Goal: Task Accomplishment & Management: Manage account settings

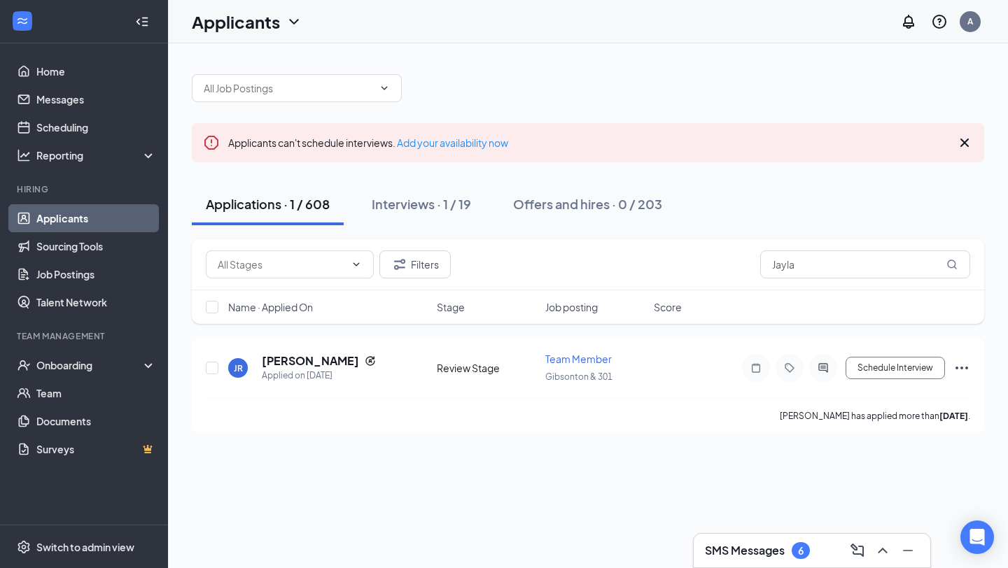
click at [738, 561] on div "SMS Messages 6" at bounding box center [812, 551] width 214 height 22
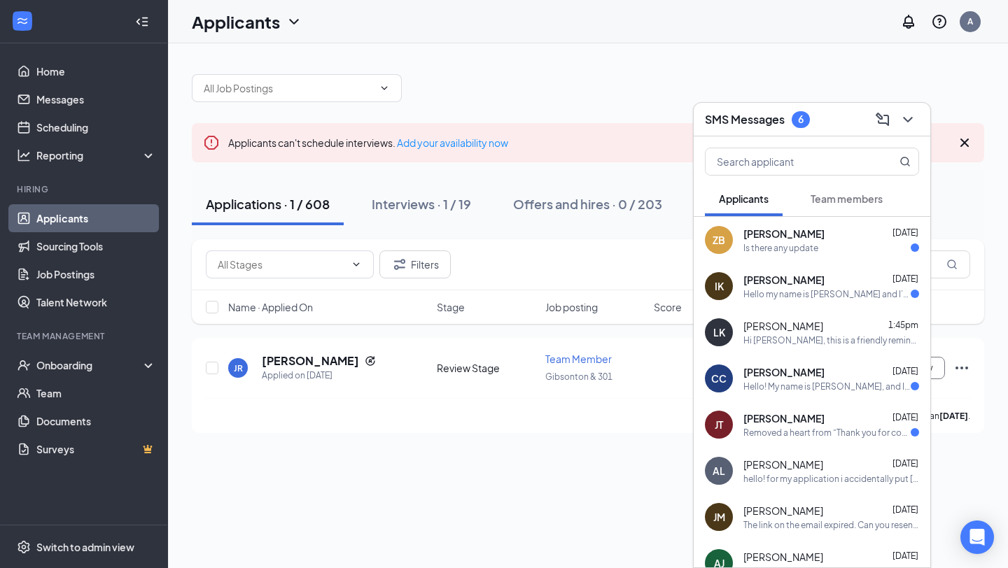
click at [843, 337] on div "Hi [PERSON_NAME], this is a friendly reminder. Your interview with [DEMOGRAPHIC…" at bounding box center [831, 341] width 176 height 12
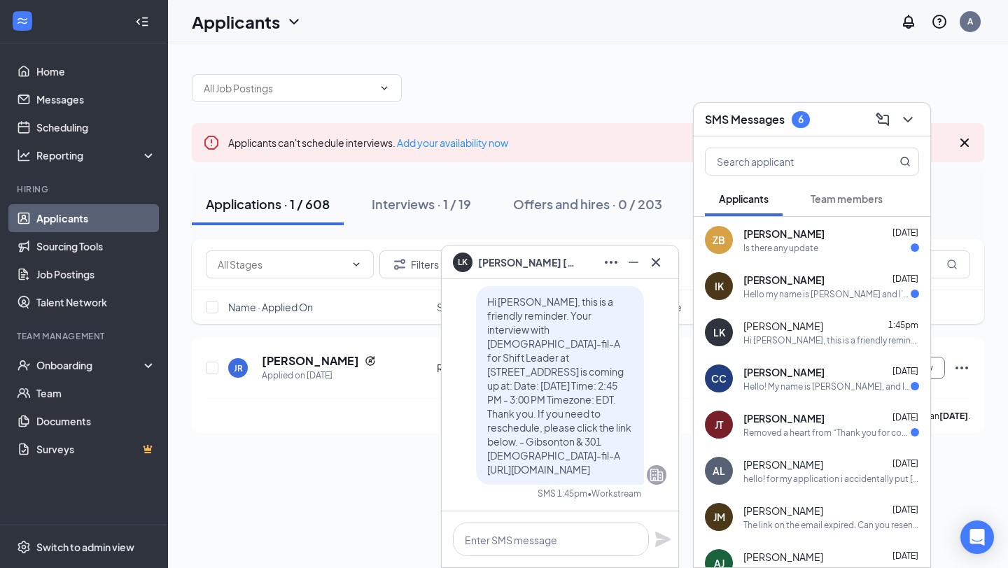
click at [842, 292] on div "Hello my name is [PERSON_NAME] and I’m texting to check up on my application." at bounding box center [826, 294] width 167 height 12
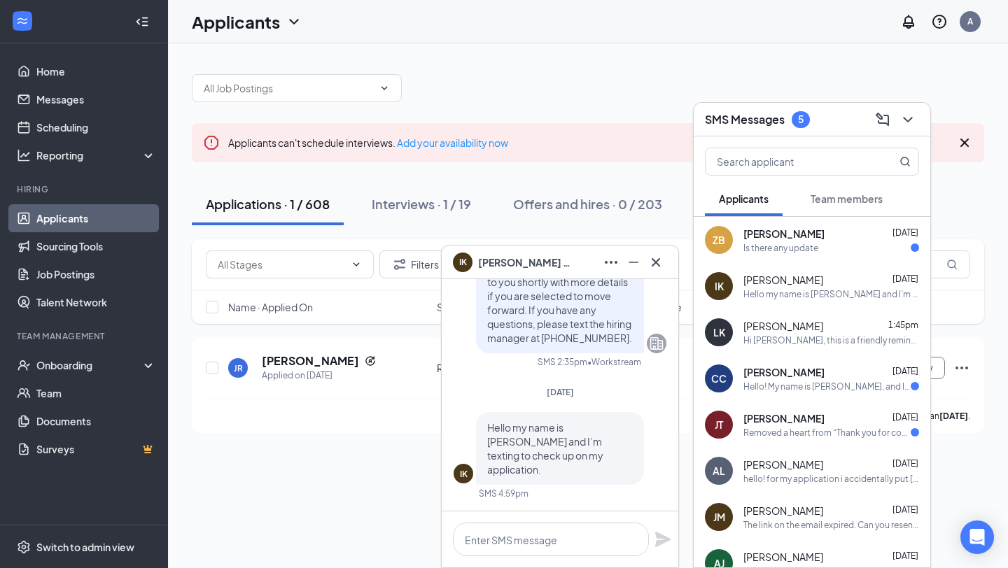
click at [838, 270] on div "IK [PERSON_NAME] [DATE] Hello my name is [PERSON_NAME] and I’m texting to check…" at bounding box center [812, 286] width 237 height 46
click at [840, 248] on div "Is there any update" at bounding box center [831, 248] width 176 height 12
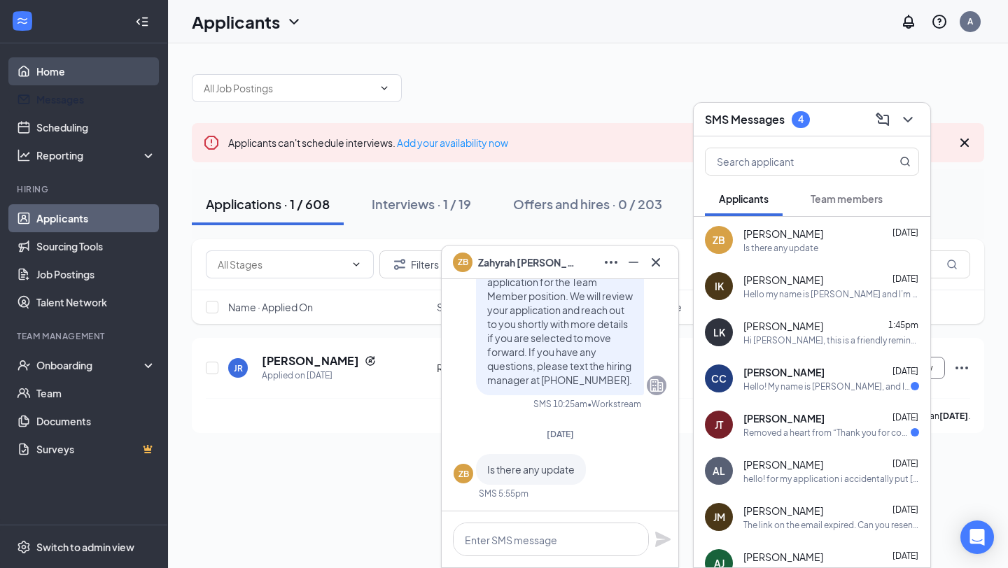
click at [52, 75] on link "Home" at bounding box center [96, 71] width 120 height 28
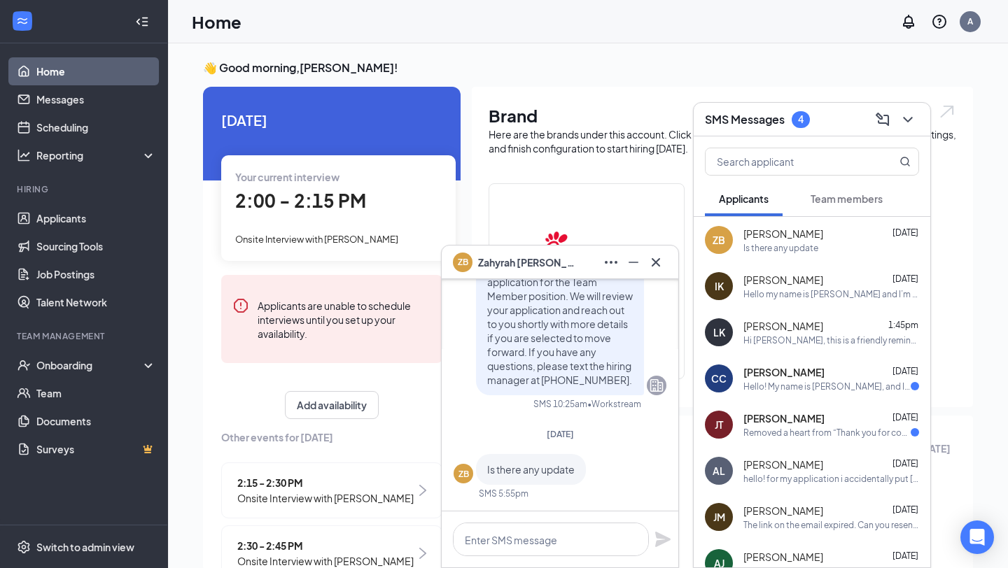
click at [817, 383] on div "Hello! My name is [PERSON_NAME], and I have applied to work a FOH position. I w…" at bounding box center [826, 387] width 167 height 12
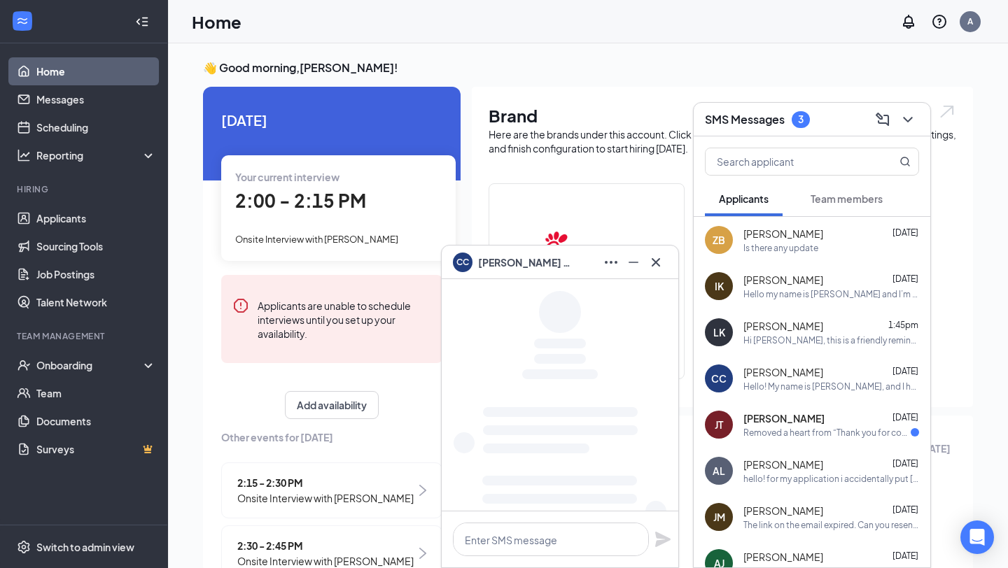
click at [833, 421] on div "[PERSON_NAME] [DATE]" at bounding box center [831, 419] width 176 height 14
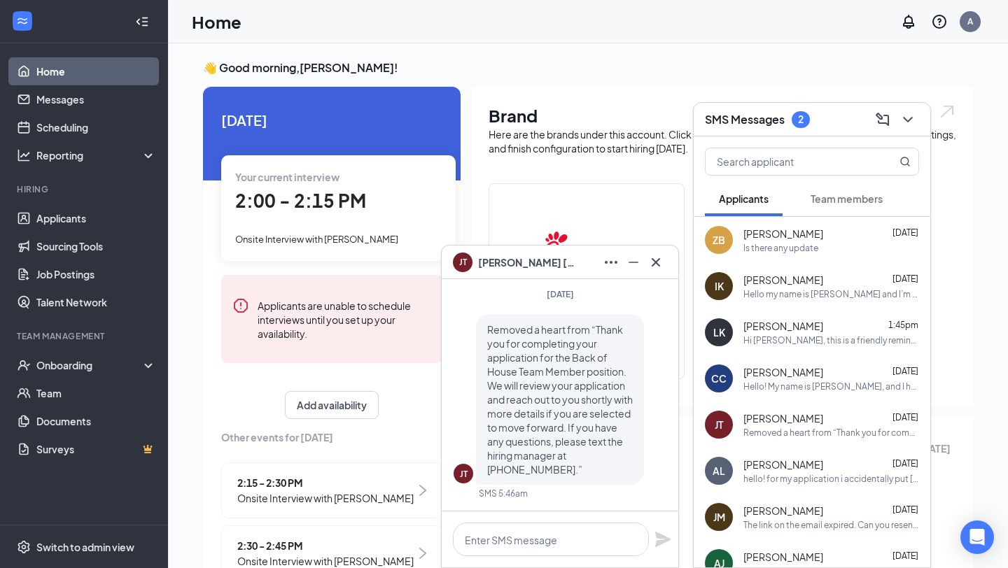
click at [861, 199] on span "Team members" at bounding box center [846, 198] width 72 height 13
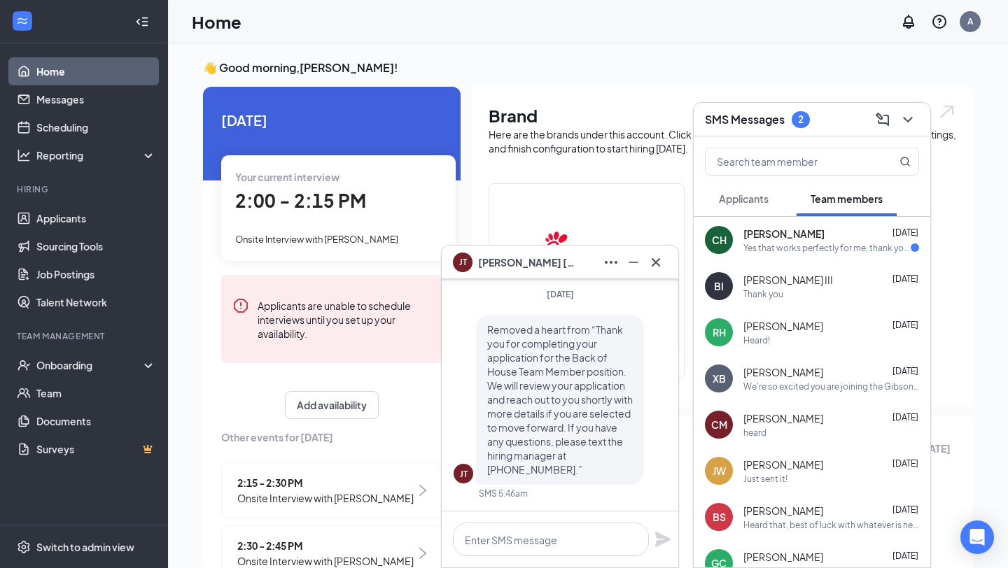
click at [867, 245] on div "Yes that works perfectly for me, thank you very much!" at bounding box center [826, 248] width 167 height 12
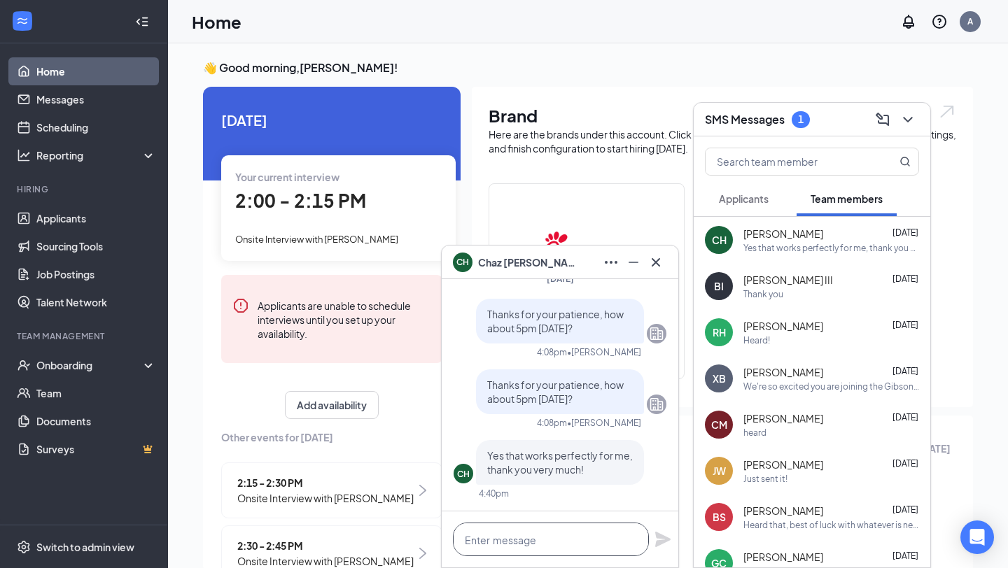
click at [538, 536] on textarea at bounding box center [551, 540] width 196 height 34
type textarea "Great, my pleasure!"
click at [663, 540] on icon "Plane" at bounding box center [662, 539] width 15 height 15
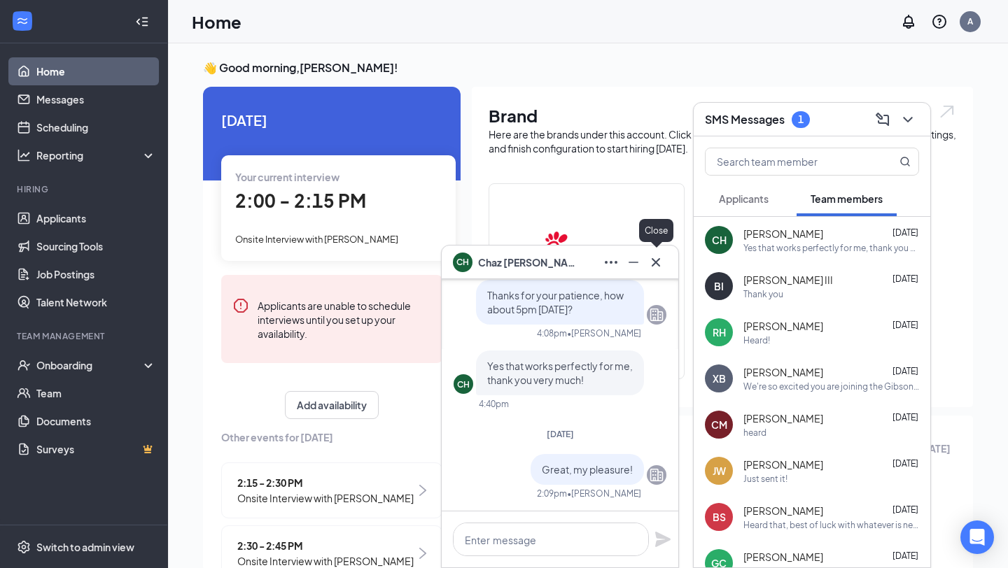
click at [657, 267] on icon "Cross" at bounding box center [655, 262] width 17 height 17
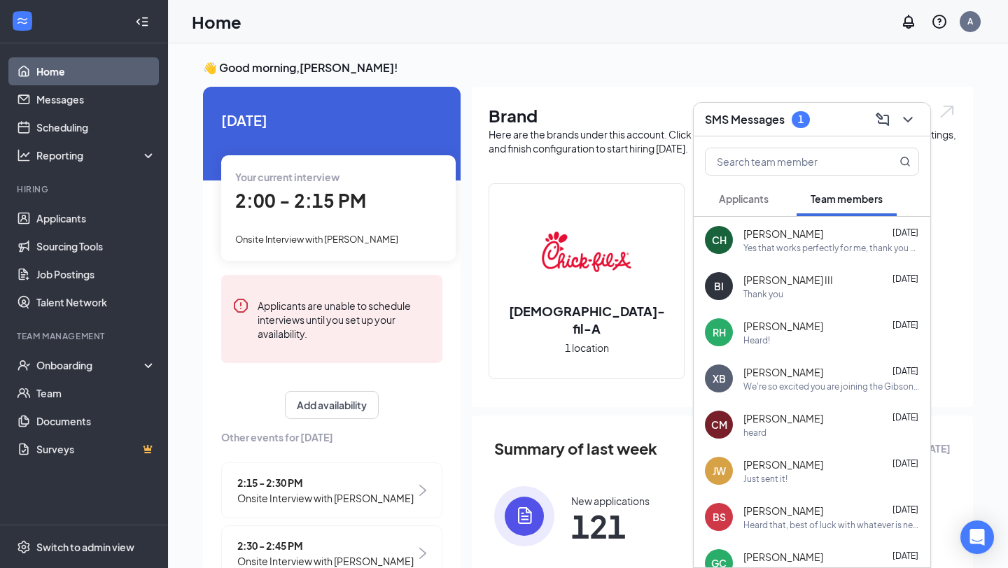
click at [757, 186] on button "Applicants" at bounding box center [744, 198] width 78 height 35
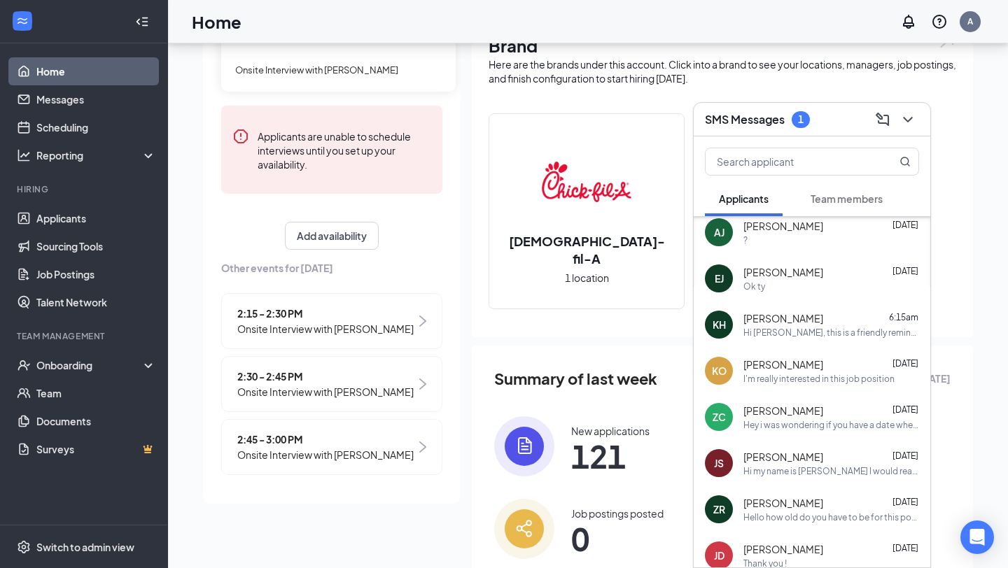
scroll to position [66, 0]
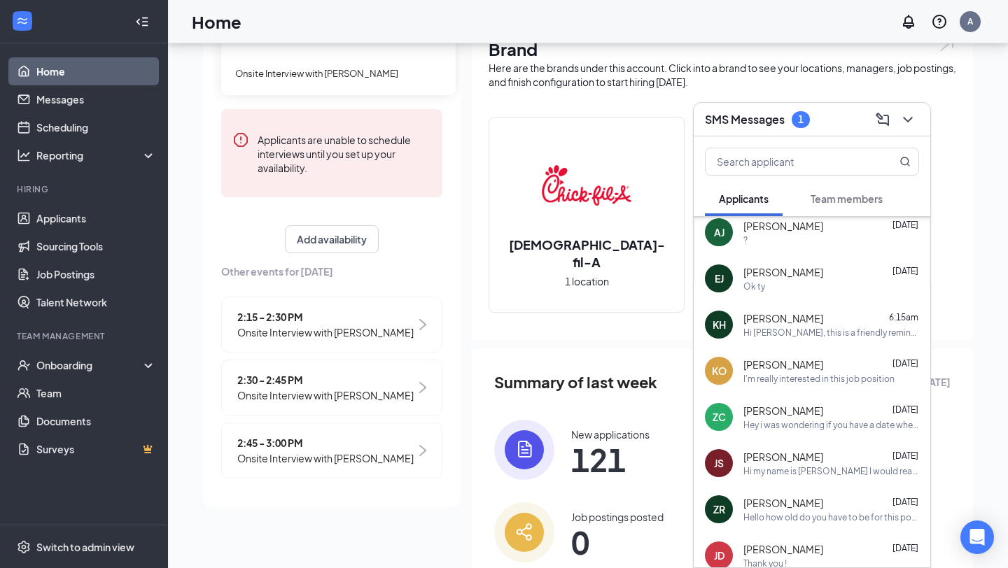
click at [381, 436] on span "2:45 - 3:00 PM" at bounding box center [325, 442] width 176 height 15
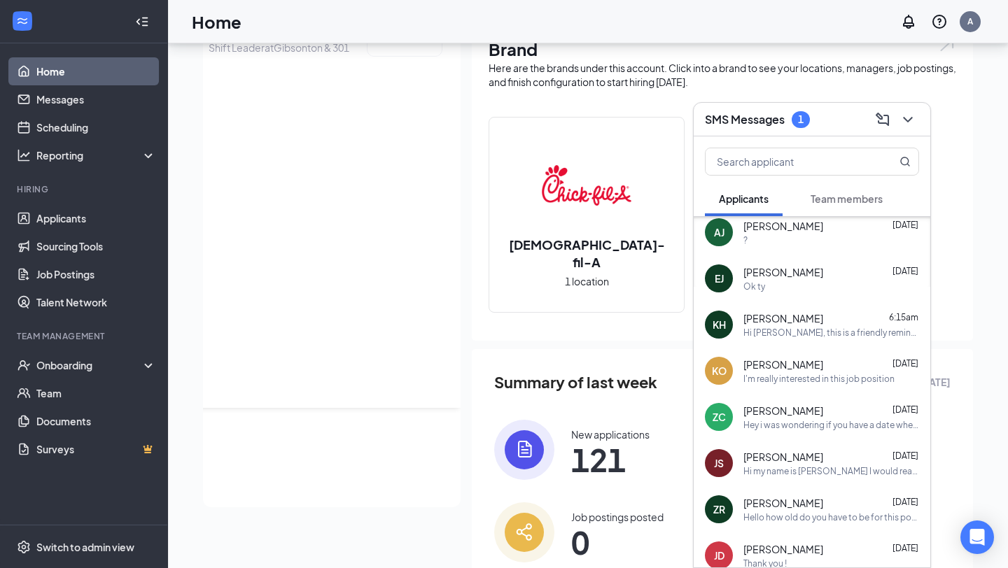
scroll to position [0, 0]
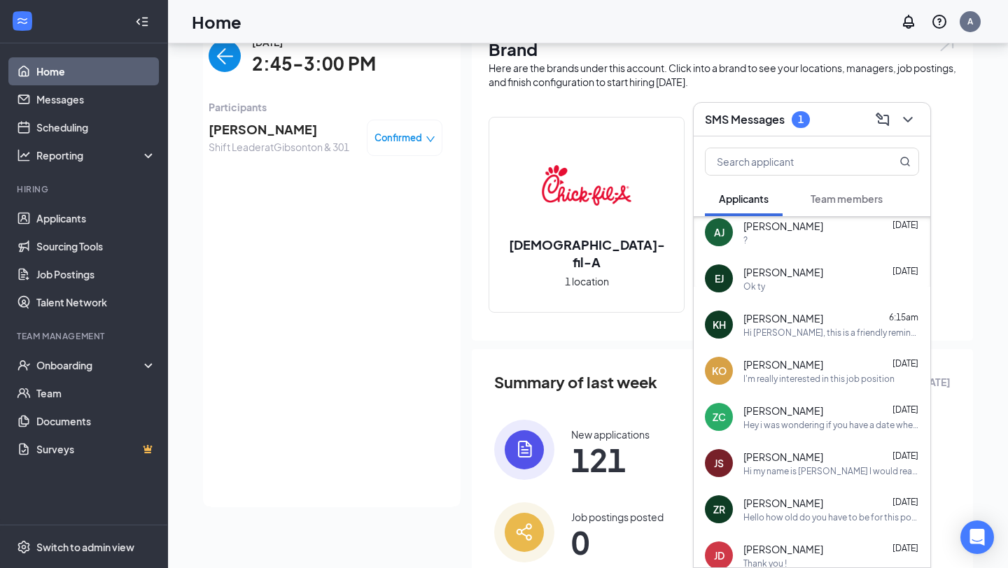
click at [388, 147] on div "Confirmed" at bounding box center [405, 138] width 76 height 36
click at [401, 136] on span "Confirmed" at bounding box center [398, 138] width 48 height 14
click at [345, 253] on span "Cancel" at bounding box center [344, 250] width 33 height 15
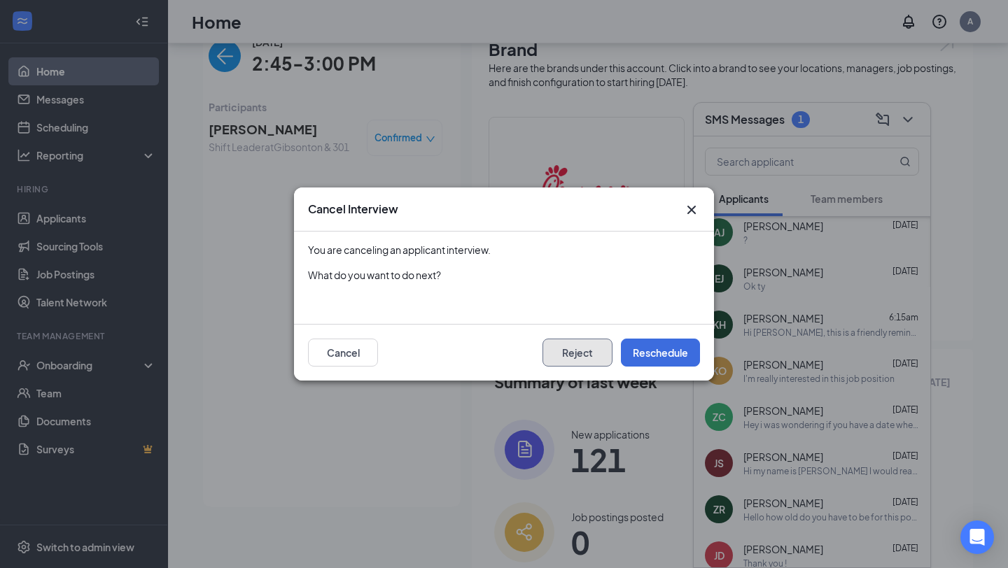
click at [577, 353] on button "Reject" at bounding box center [577, 353] width 70 height 28
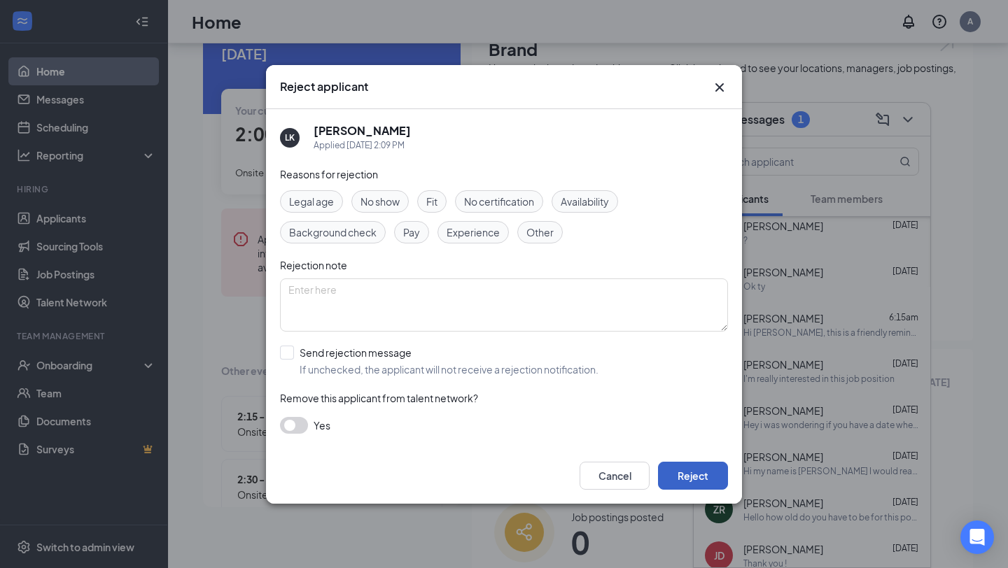
click at [696, 478] on button "Reject" at bounding box center [693, 476] width 70 height 28
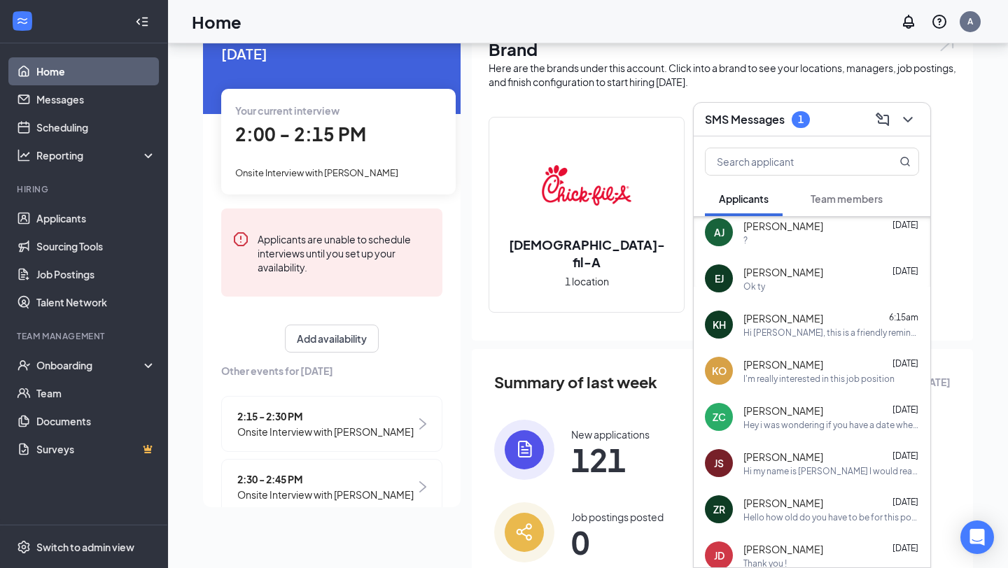
click at [838, 209] on button "Team members" at bounding box center [846, 198] width 100 height 35
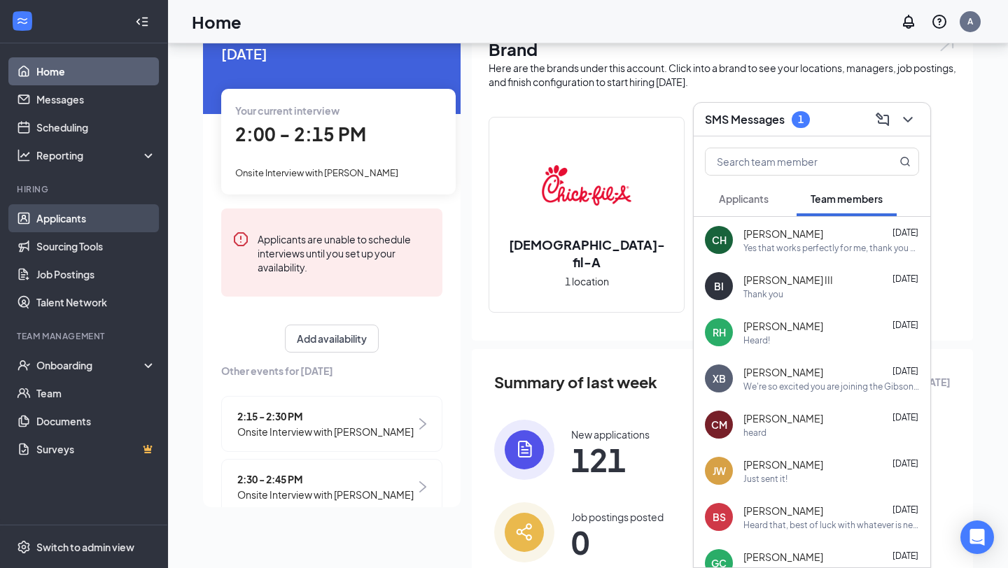
click at [82, 212] on link "Applicants" at bounding box center [96, 218] width 120 height 28
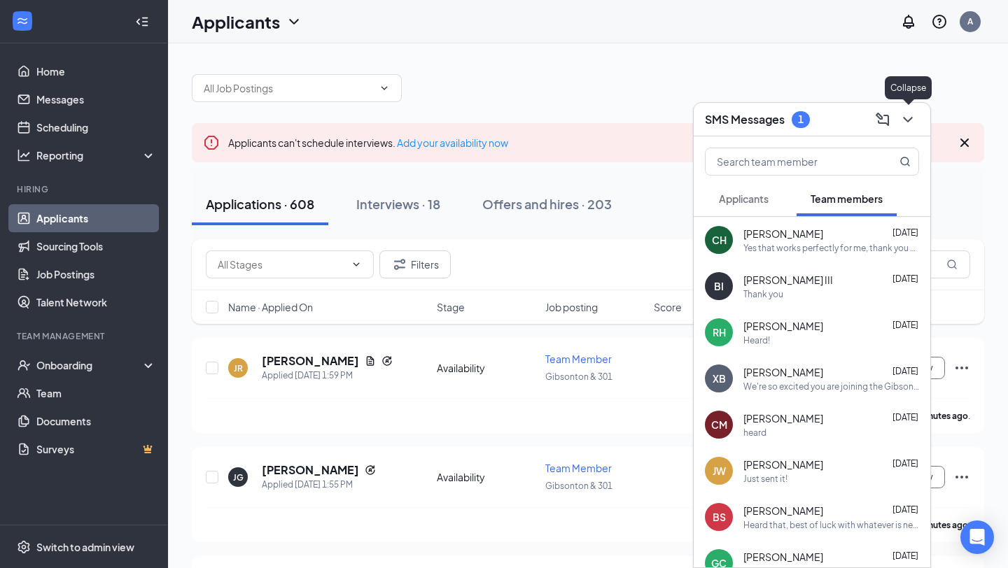
click at [903, 118] on icon "ChevronDown" at bounding box center [907, 119] width 17 height 17
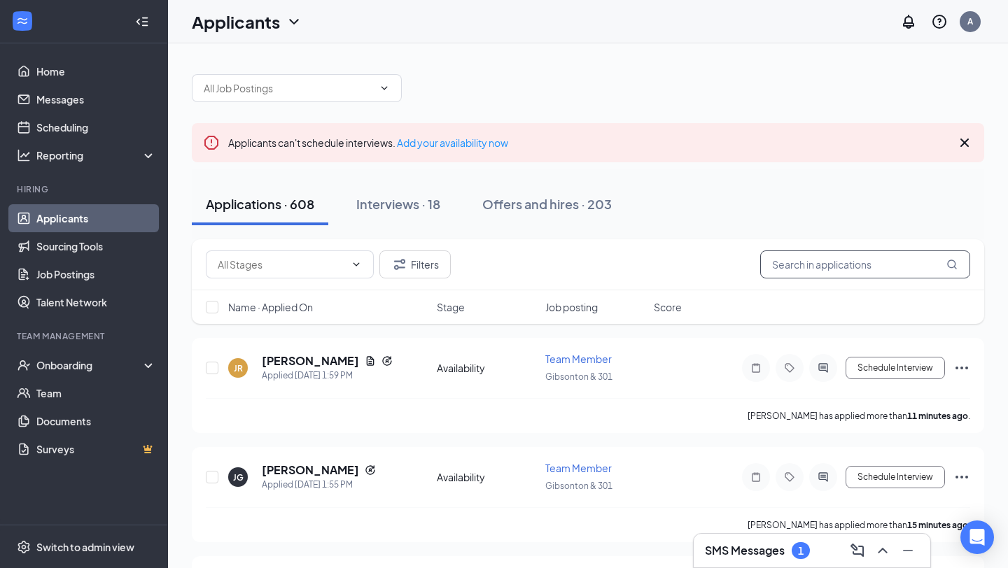
click at [842, 270] on input "text" at bounding box center [865, 265] width 210 height 28
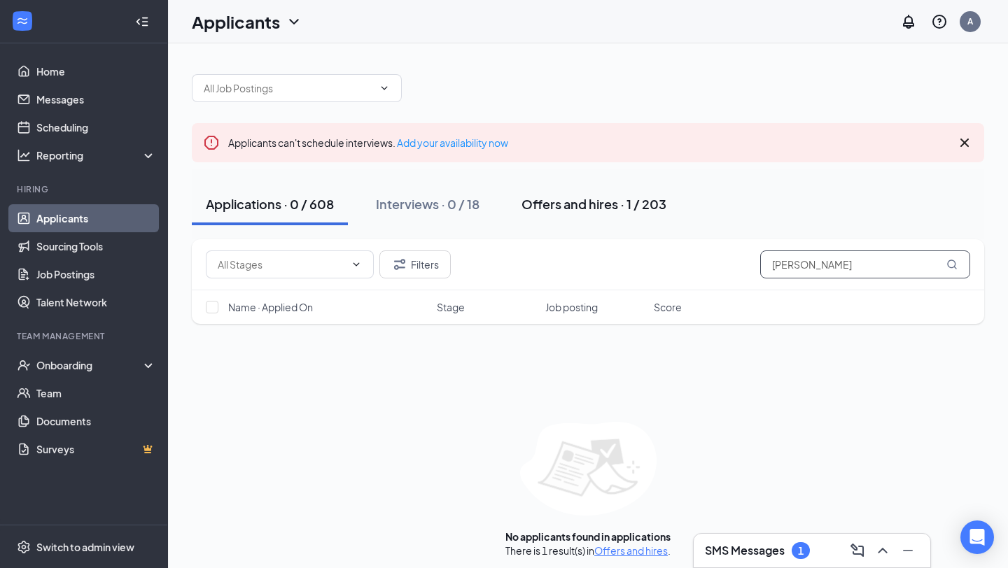
type input "[PERSON_NAME]"
click at [589, 199] on div "Offers and hires · 1 / 203" at bounding box center [593, 203] width 145 height 17
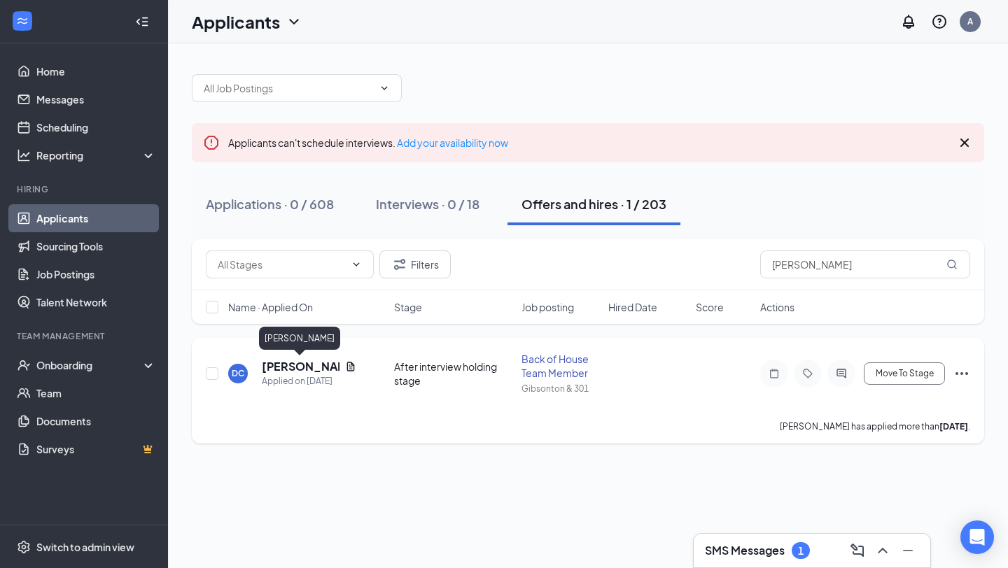
click at [275, 370] on h5 "[PERSON_NAME]" at bounding box center [301, 366] width 78 height 15
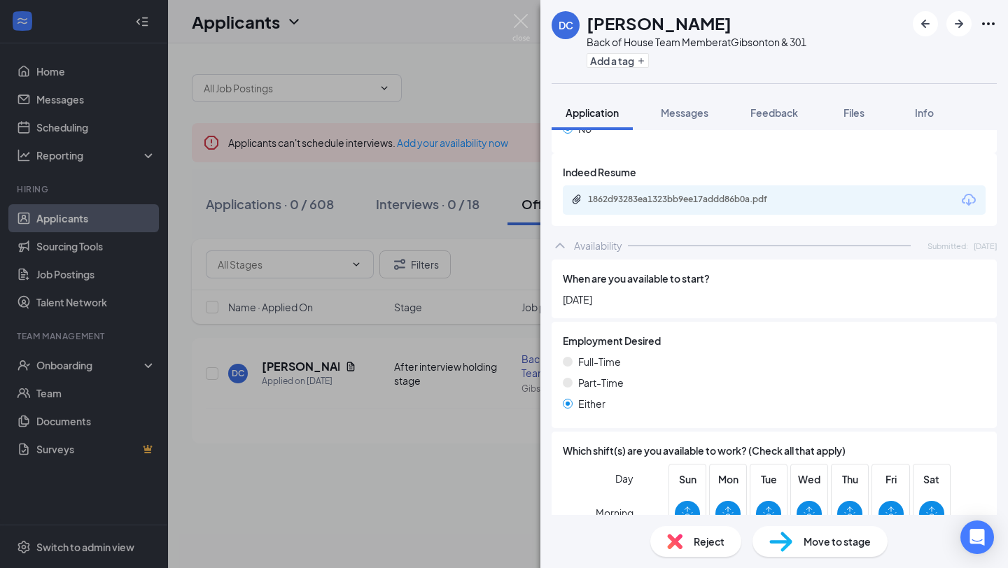
scroll to position [754, 0]
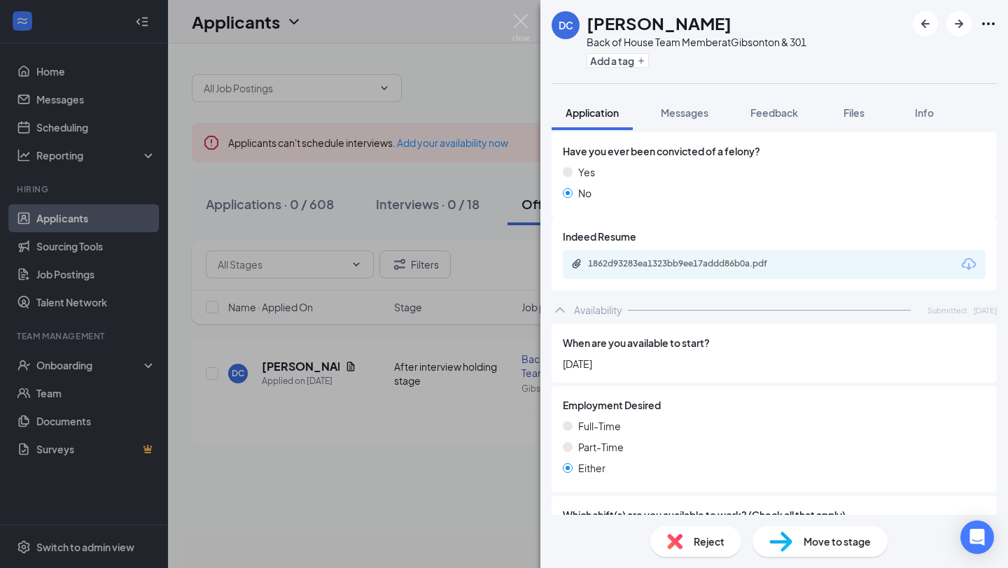
click at [491, 48] on div "DC [PERSON_NAME] Back of House Team Member at [GEOGRAPHIC_DATA] & 301 Add a tag…" at bounding box center [504, 284] width 1008 height 568
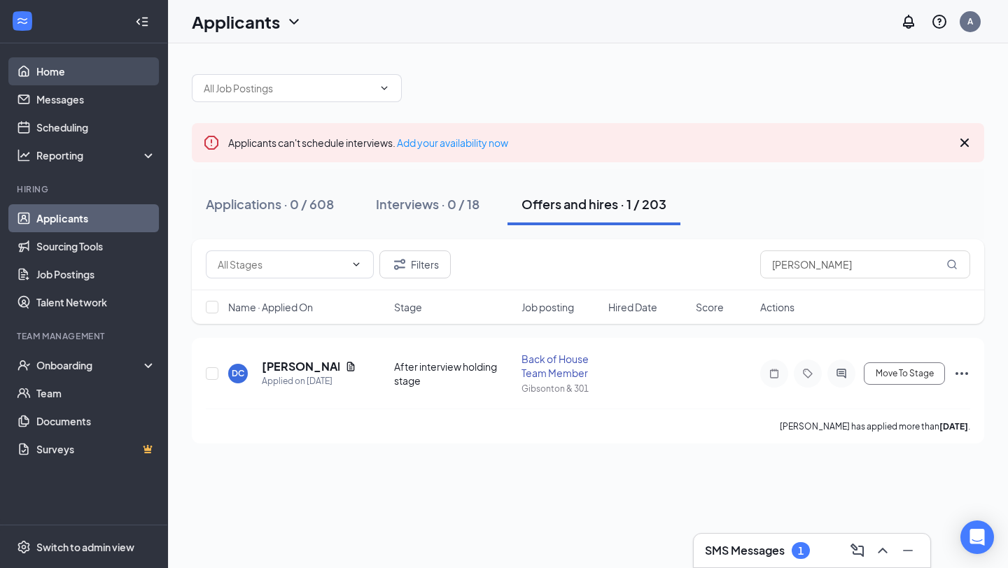
click at [65, 73] on link "Home" at bounding box center [96, 71] width 120 height 28
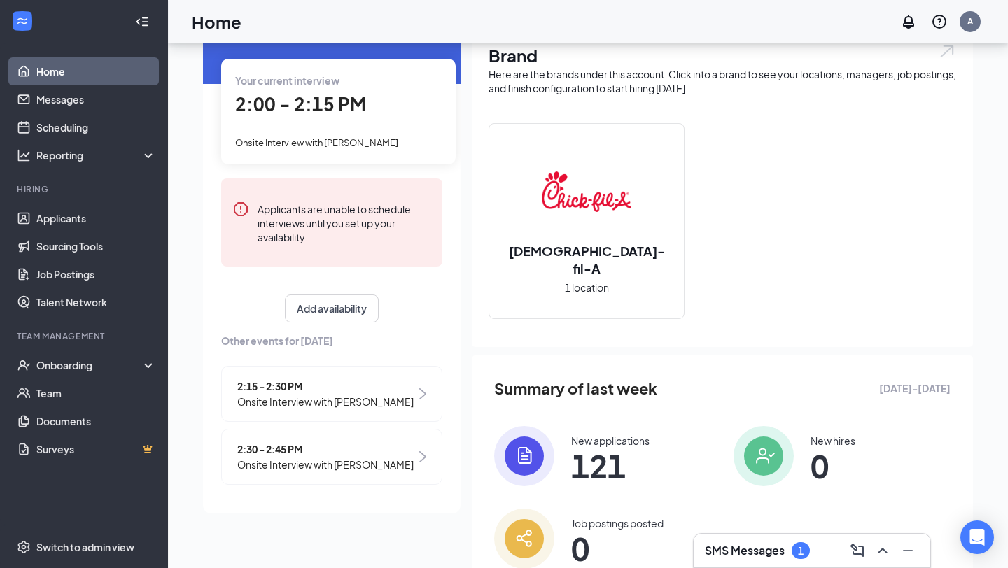
scroll to position [34, 0]
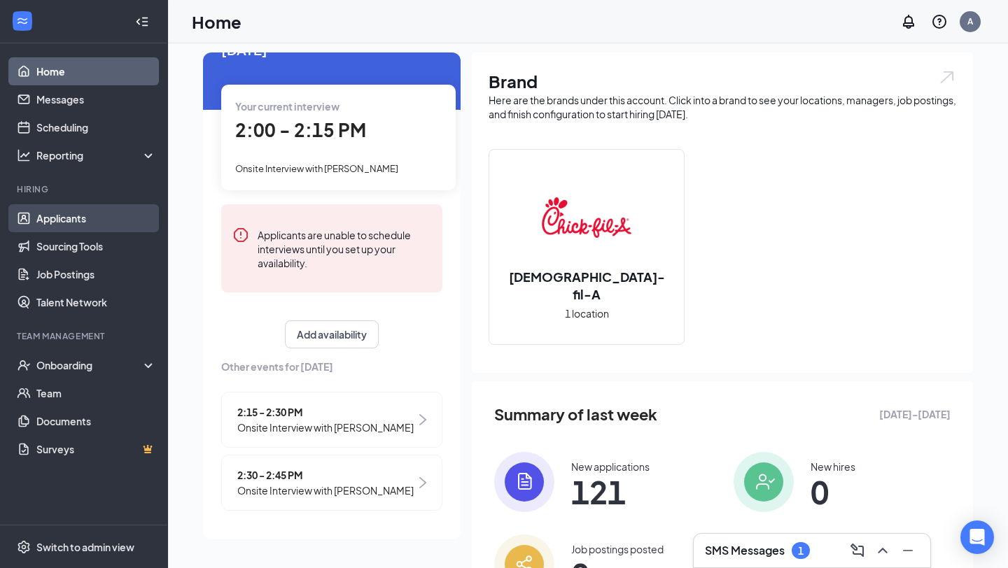
click at [53, 217] on link "Applicants" at bounding box center [96, 218] width 120 height 28
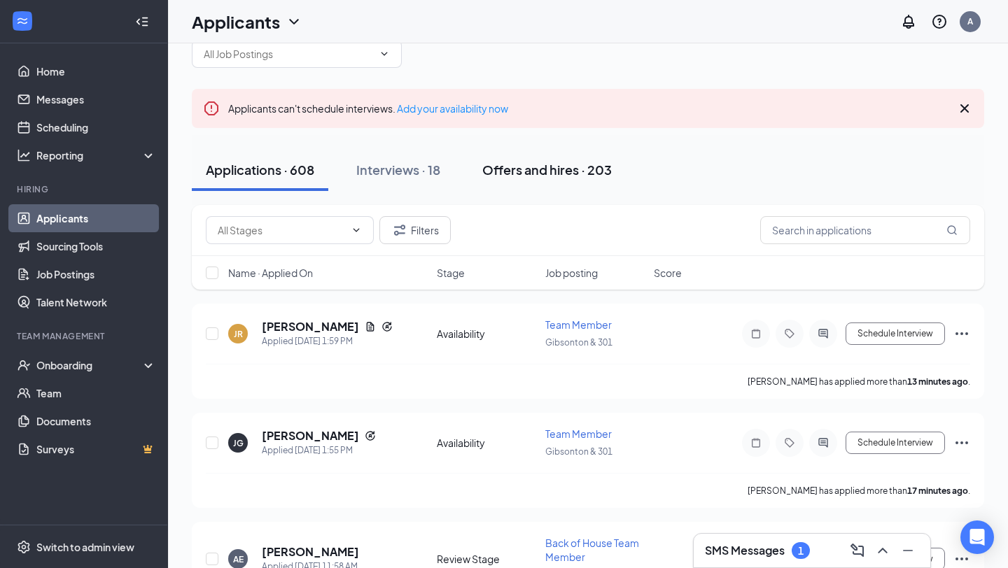
click at [552, 169] on div "Offers and hires · 203" at bounding box center [546, 169] width 129 height 17
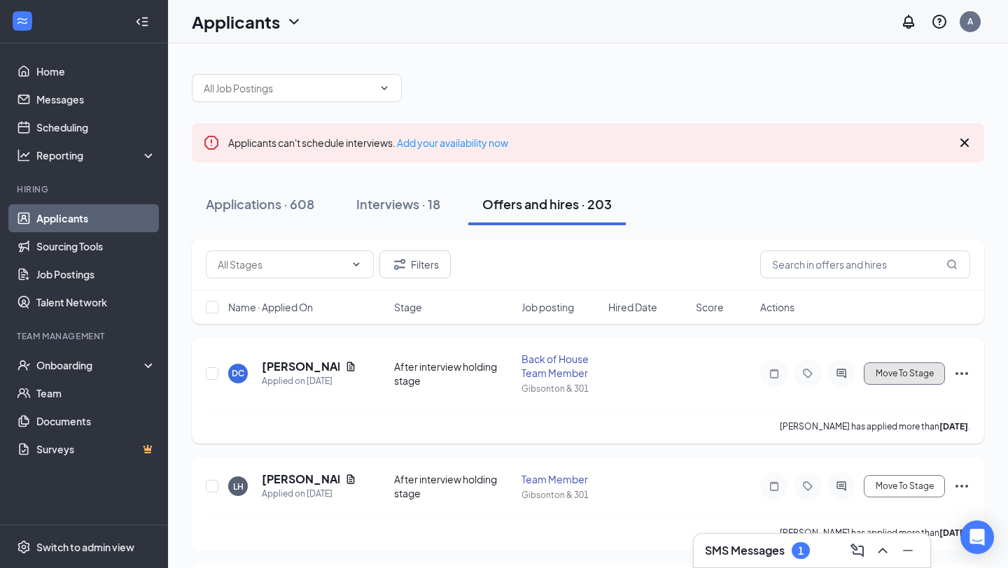
click at [904, 374] on span "Move To Stage" at bounding box center [905, 374] width 58 height 10
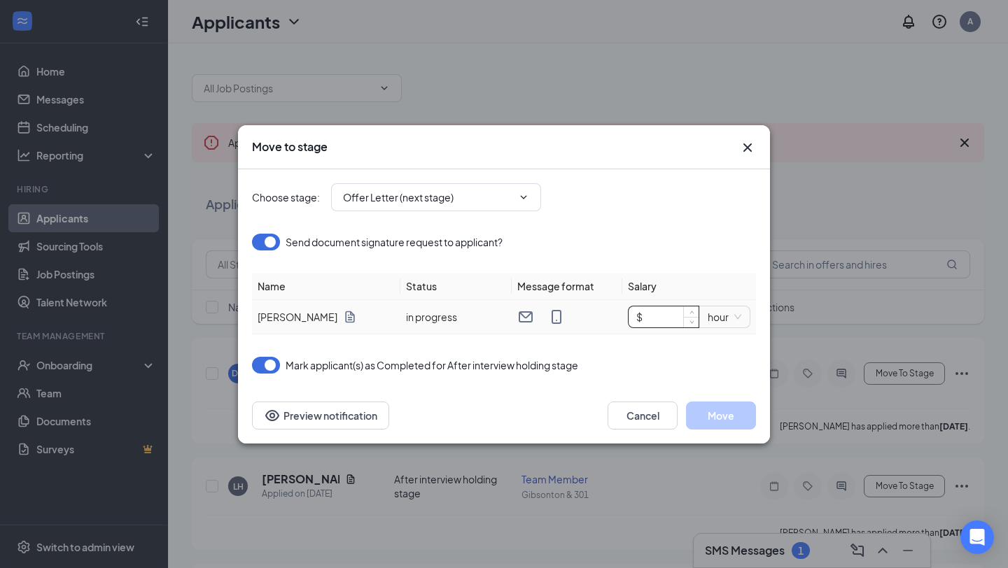
click at [650, 321] on input "$" at bounding box center [663, 317] width 70 height 21
type input "$ 16"
click at [715, 414] on button "Move" at bounding box center [721, 416] width 70 height 28
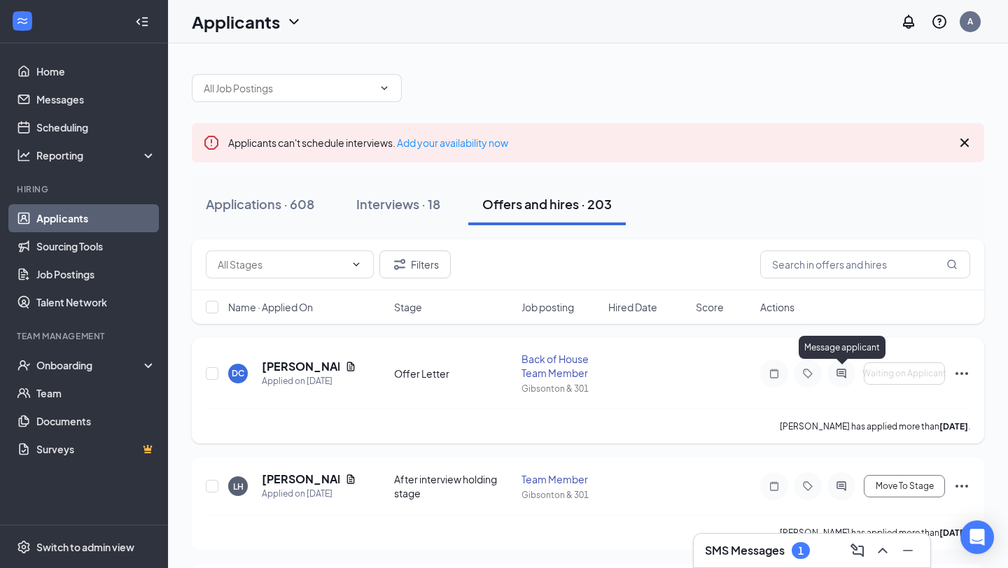
click at [844, 368] on icon "ActiveChat" at bounding box center [841, 373] width 17 height 11
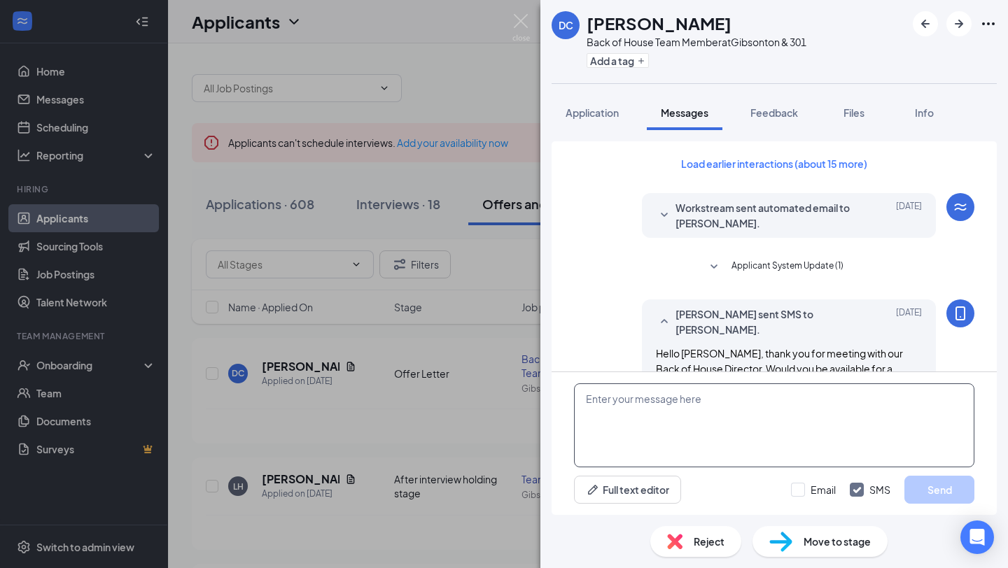
click at [701, 407] on textarea at bounding box center [774, 426] width 400 height 84
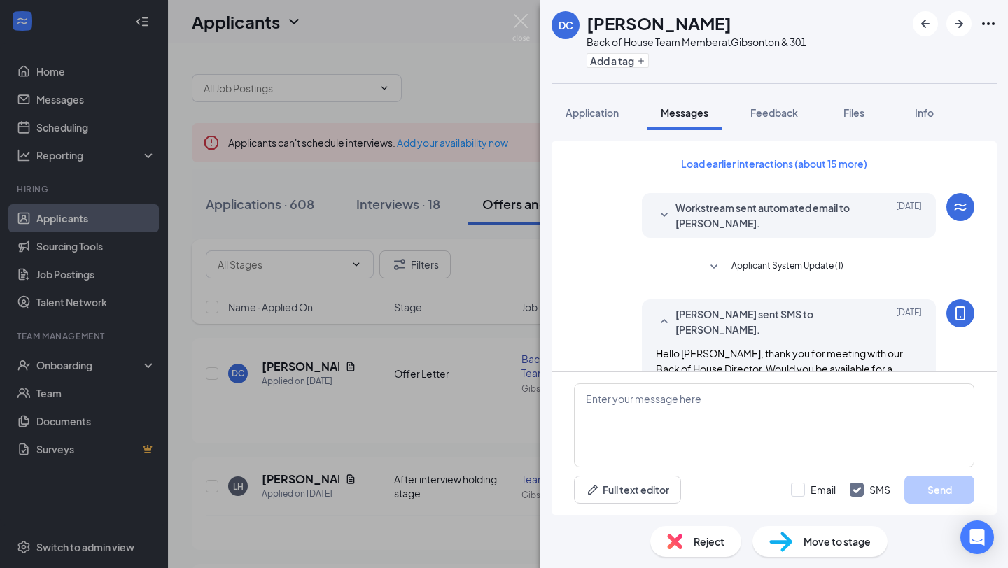
click at [486, 30] on div "DC [PERSON_NAME] Back of House Team Member at [GEOGRAPHIC_DATA] & 301 Add a tag…" at bounding box center [504, 284] width 1008 height 568
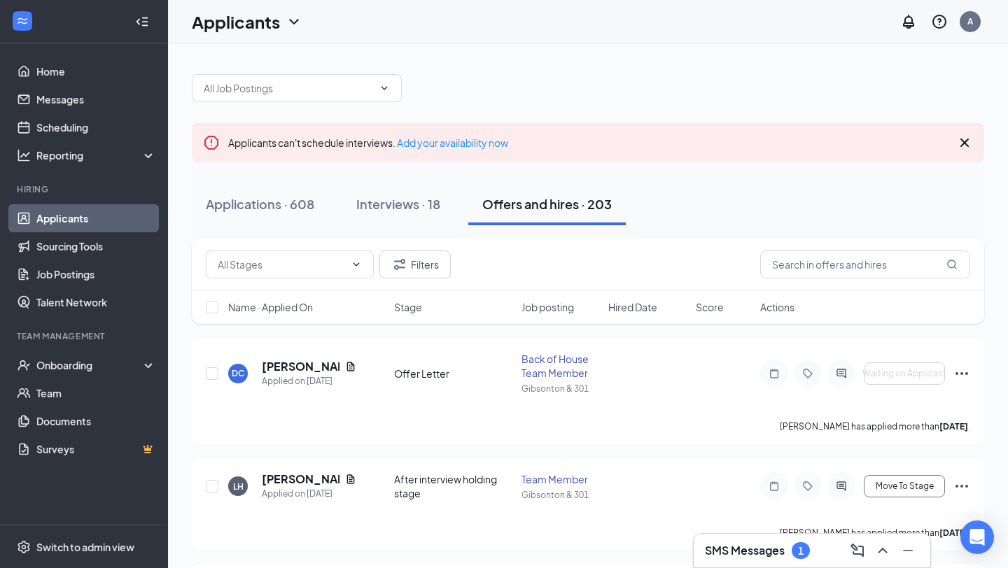
click at [781, 550] on h3 "SMS Messages" at bounding box center [745, 550] width 80 height 15
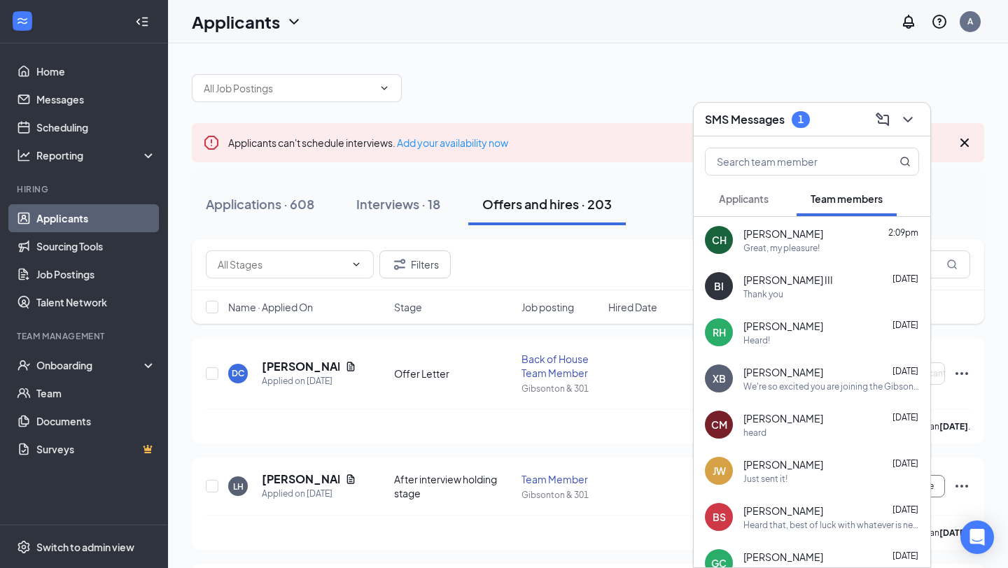
click at [754, 200] on span "Applicants" at bounding box center [744, 198] width 50 height 13
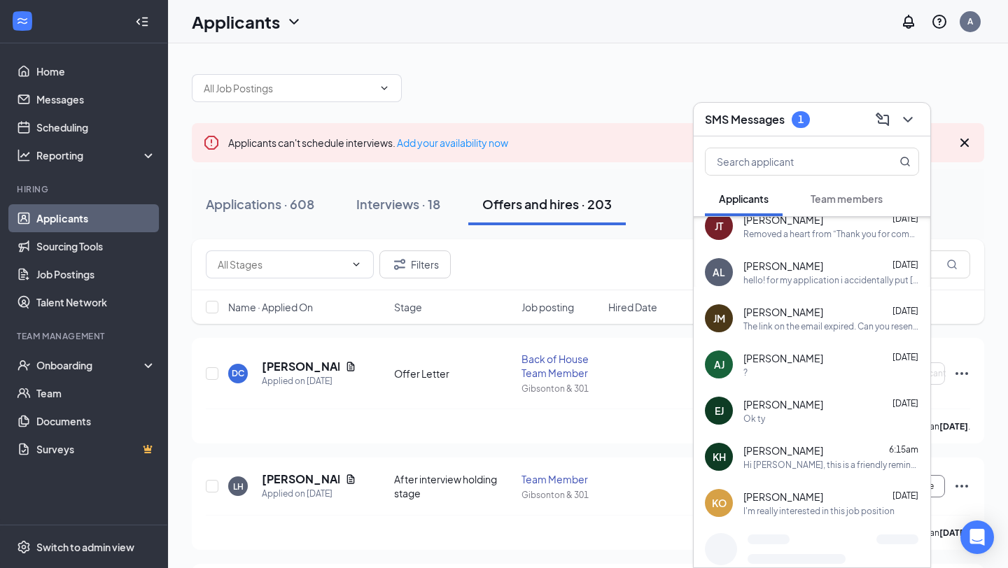
scroll to position [155, 0]
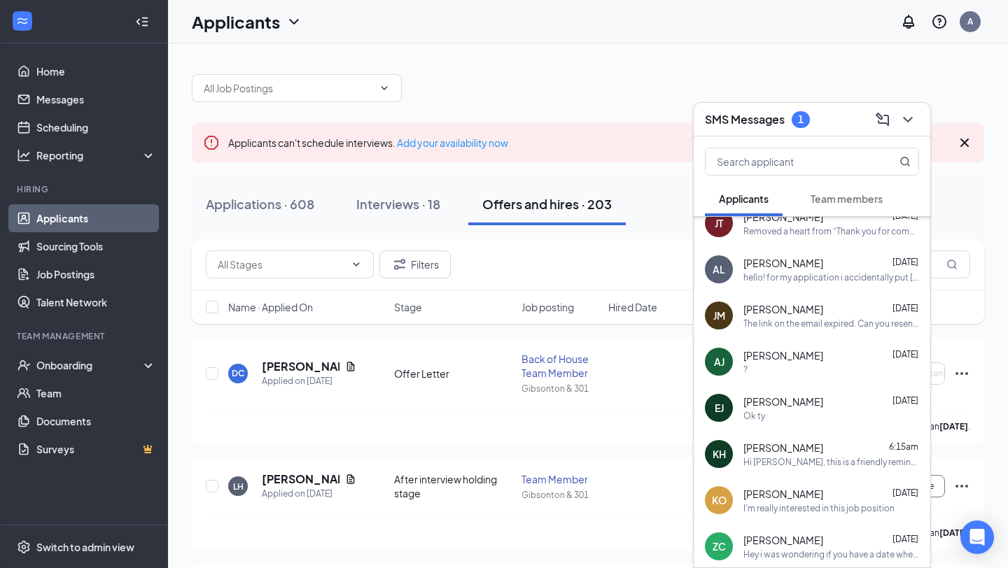
click at [796, 425] on div "[PERSON_NAME] [DATE] Ok ty" at bounding box center [812, 408] width 237 height 46
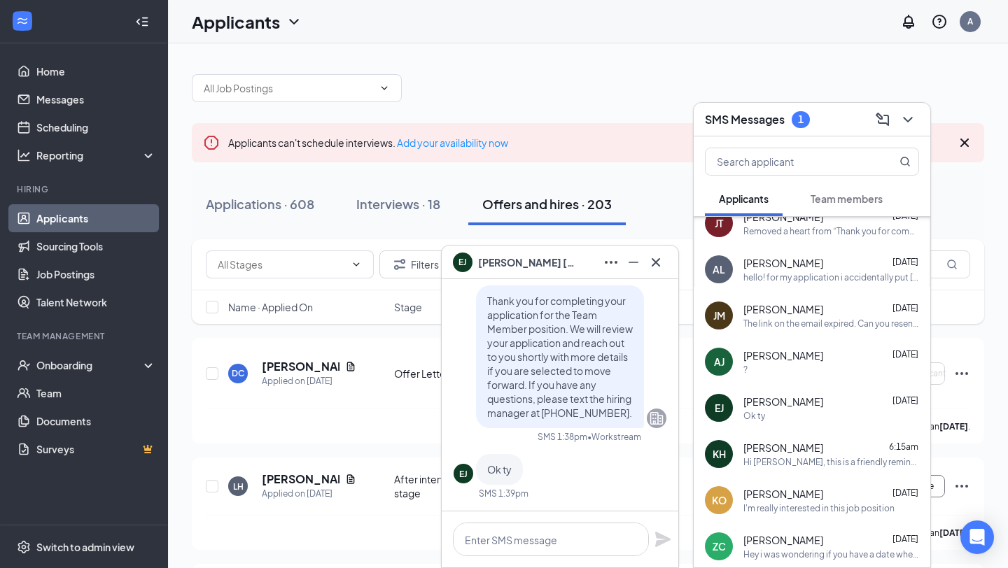
click at [799, 456] on div "Hi [PERSON_NAME], this is a friendly reminder. Your interview with [DEMOGRAPHIC…" at bounding box center [831, 462] width 176 height 12
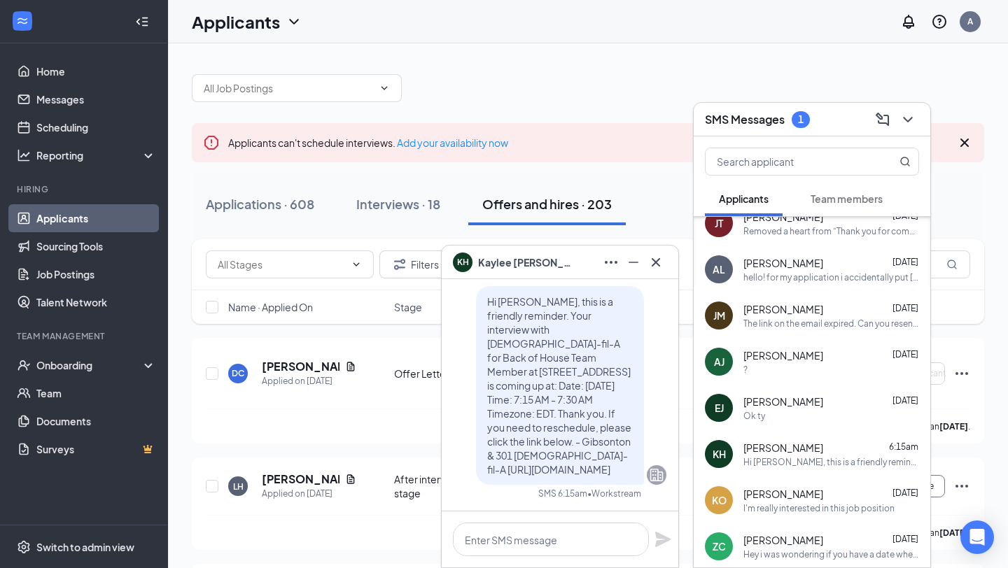
click at [801, 500] on span "[PERSON_NAME]" at bounding box center [783, 494] width 80 height 14
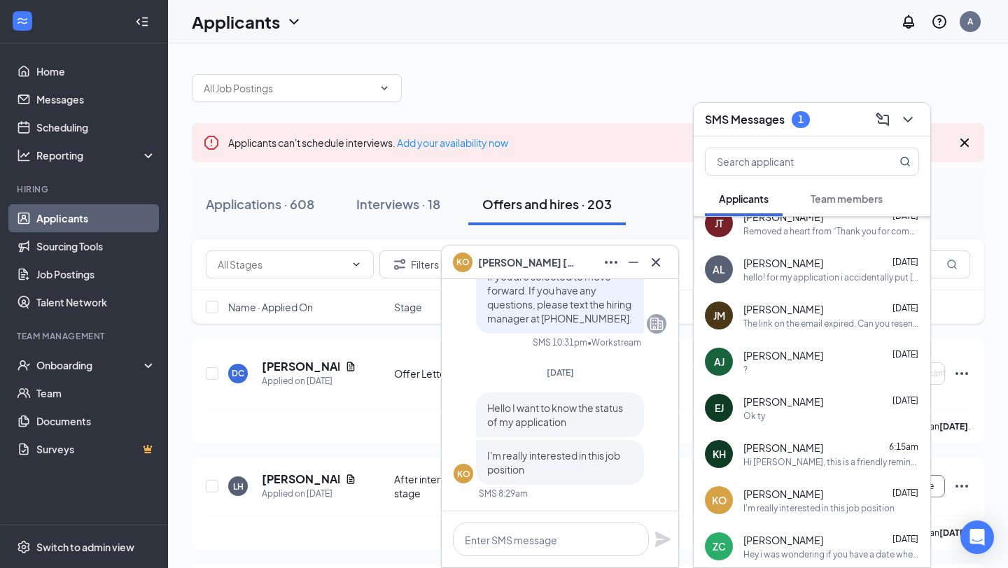
click at [807, 547] on div "[PERSON_NAME] [DATE]" at bounding box center [831, 540] width 176 height 14
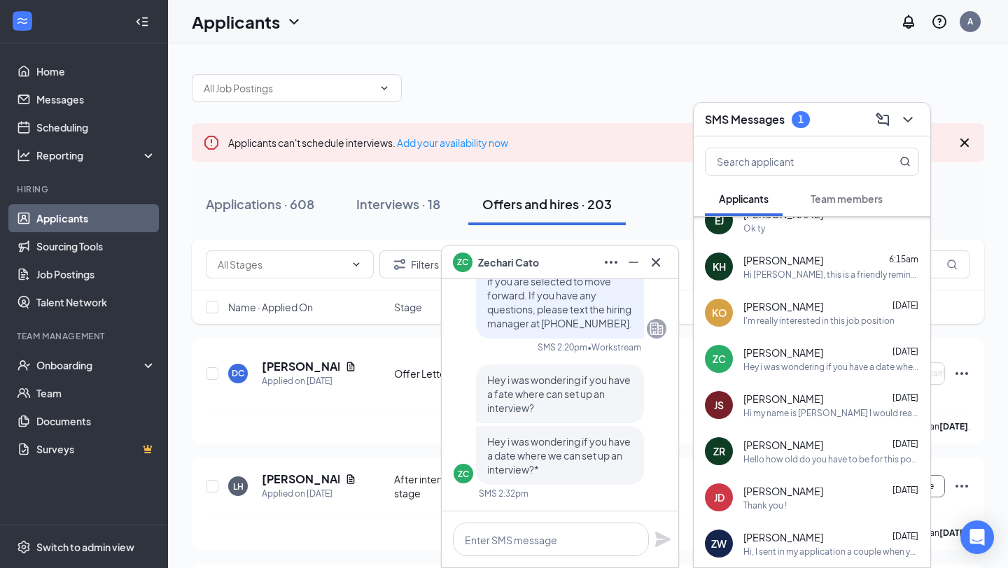
scroll to position [346, 0]
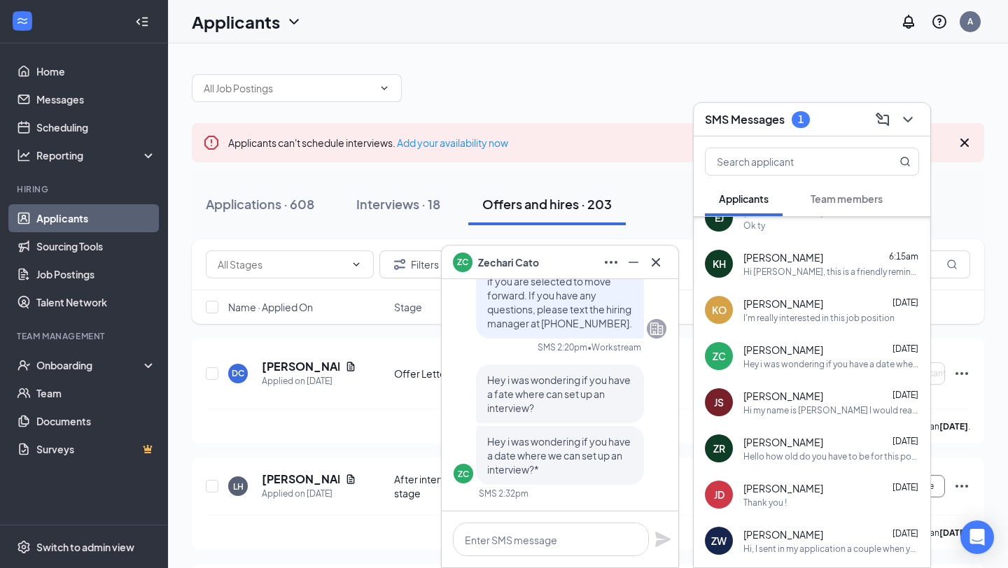
click at [796, 410] on div "Hi my name is [PERSON_NAME] I would really love the opportunity to work for you…" at bounding box center [831, 411] width 176 height 12
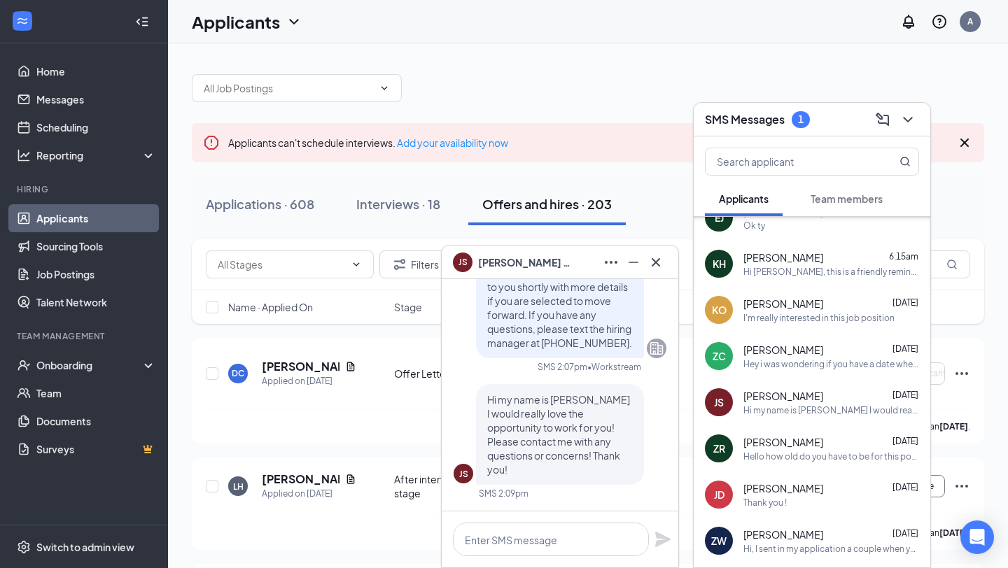
click at [792, 441] on span "[PERSON_NAME]" at bounding box center [783, 442] width 80 height 14
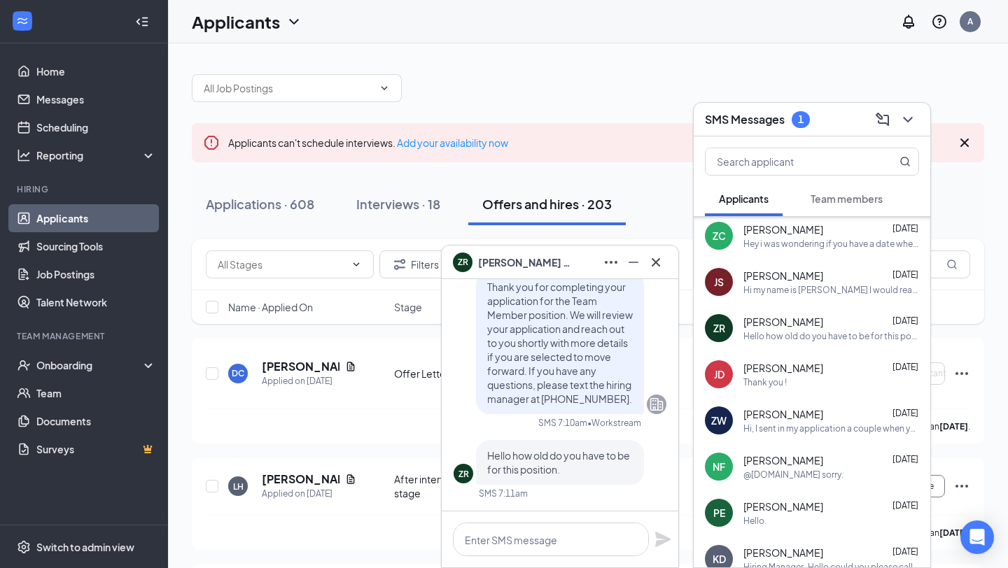
scroll to position [472, 0]
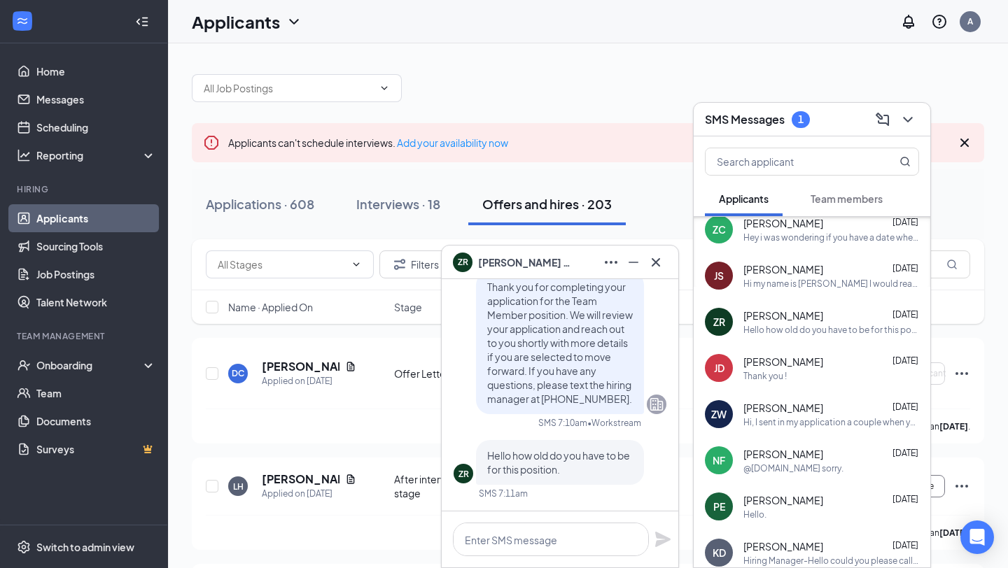
click at [787, 356] on span "[PERSON_NAME]" at bounding box center [783, 362] width 80 height 14
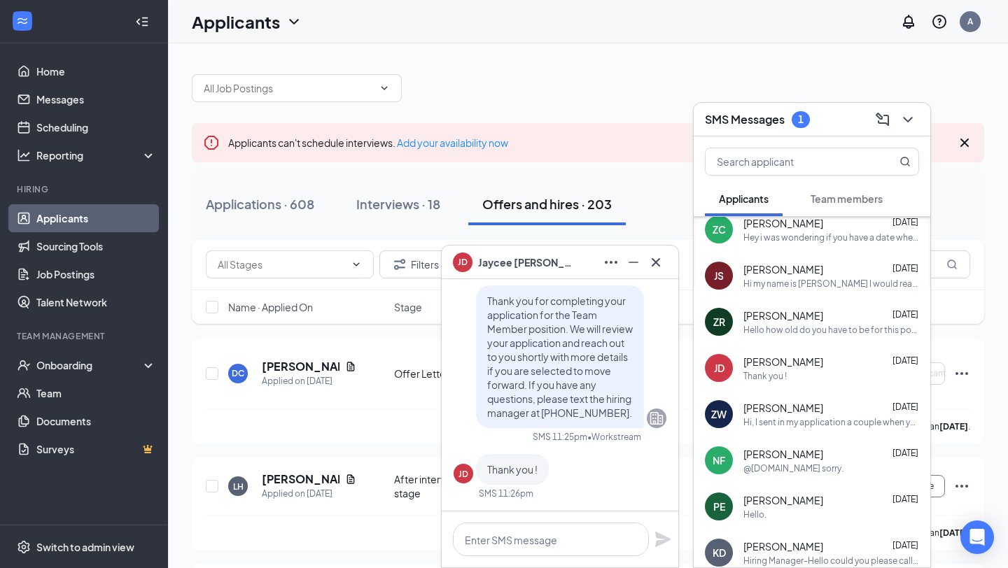
click at [787, 408] on span "[PERSON_NAME]" at bounding box center [783, 408] width 80 height 14
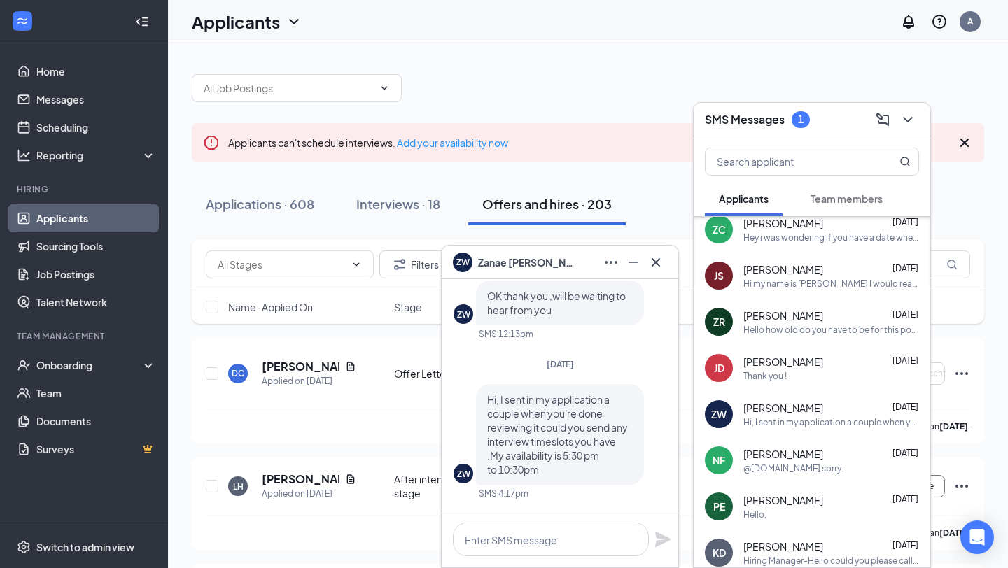
click at [789, 468] on div "@[DOMAIN_NAME] sorry." at bounding box center [793, 469] width 100 height 12
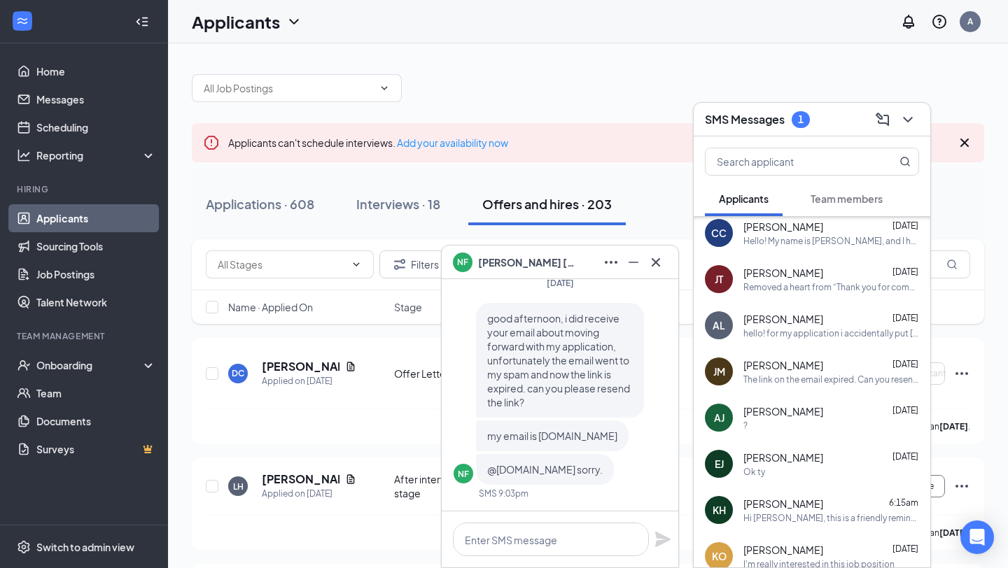
scroll to position [0, 0]
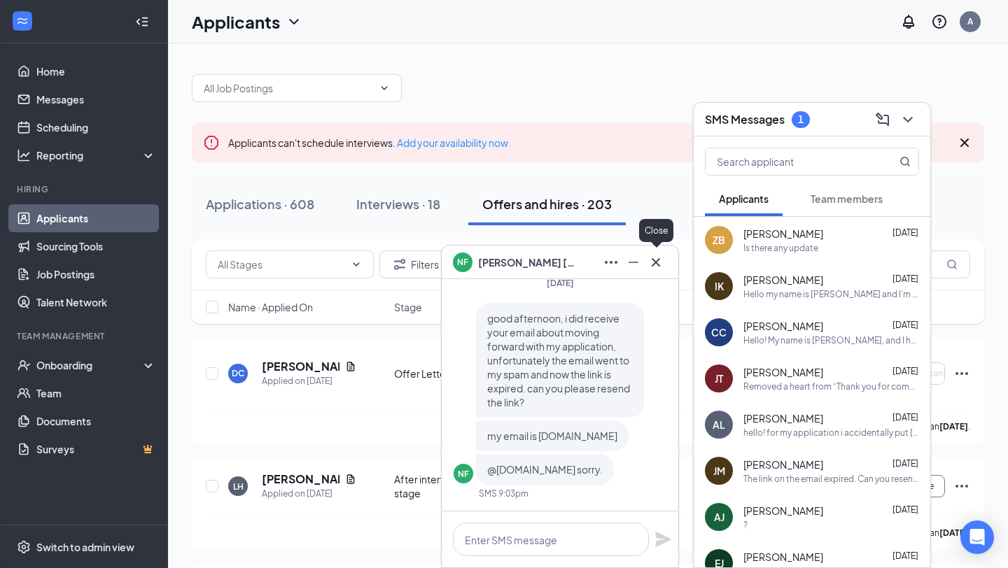
click at [656, 264] on icon "Cross" at bounding box center [655, 262] width 17 height 17
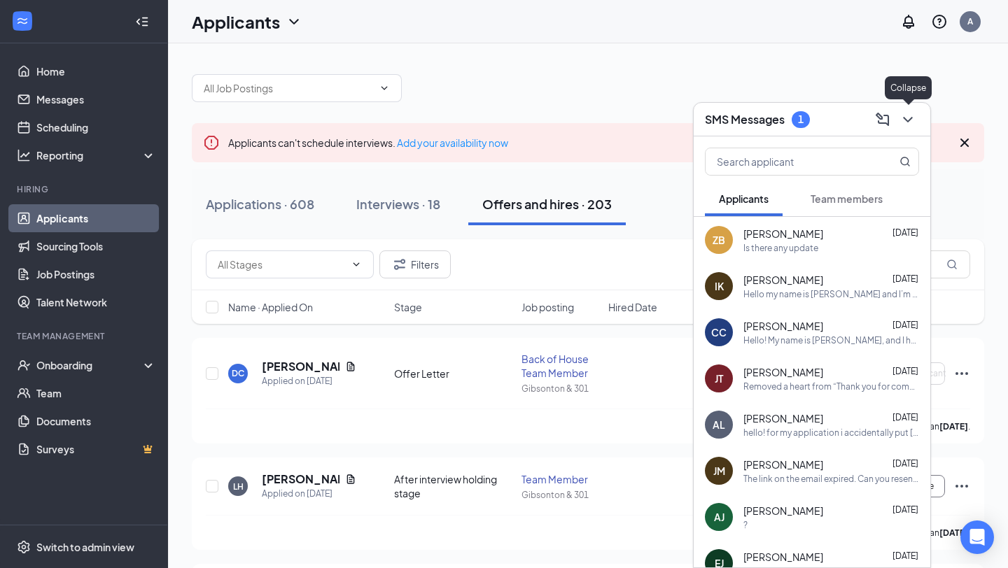
click at [911, 112] on icon "ChevronDown" at bounding box center [907, 119] width 17 height 17
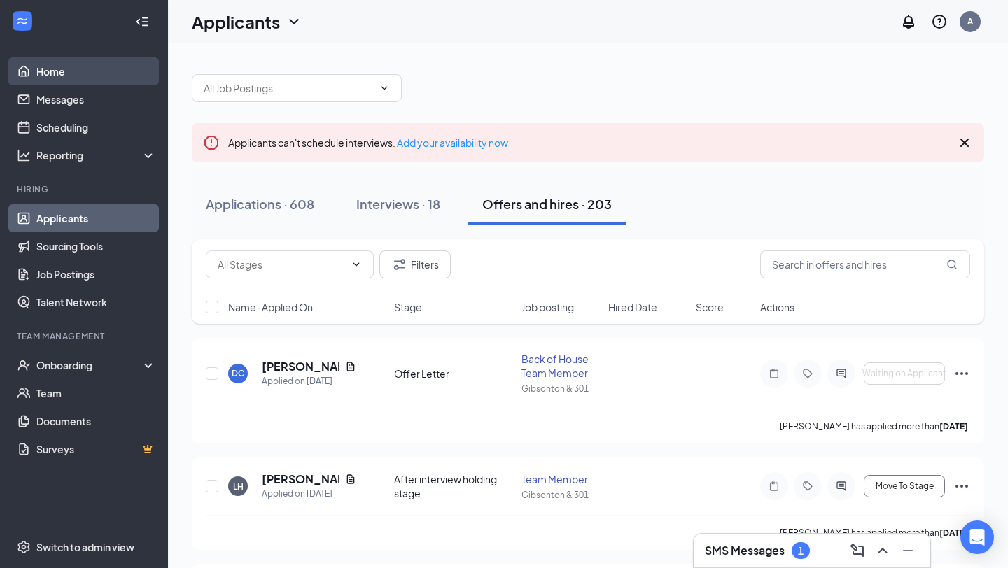
click at [80, 76] on link "Home" at bounding box center [96, 71] width 120 height 28
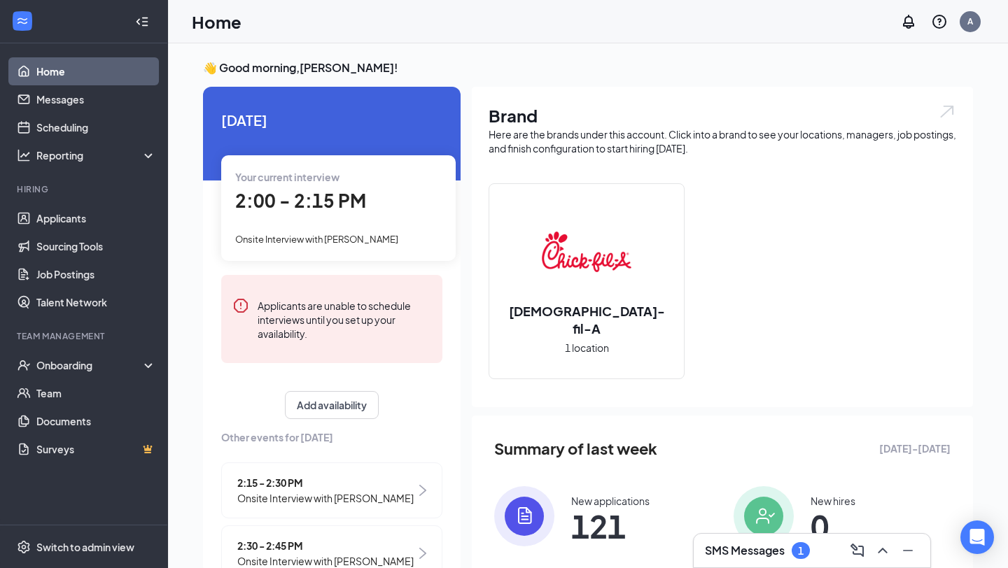
click at [335, 198] on span "2:00 - 2:15 PM" at bounding box center [300, 200] width 131 height 23
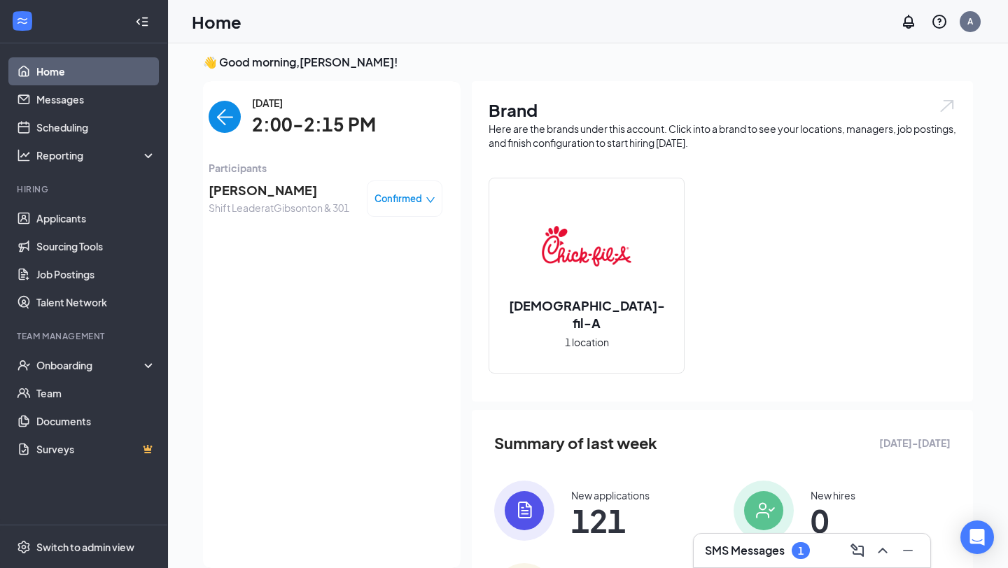
click at [759, 555] on h3 "SMS Messages" at bounding box center [745, 550] width 80 height 15
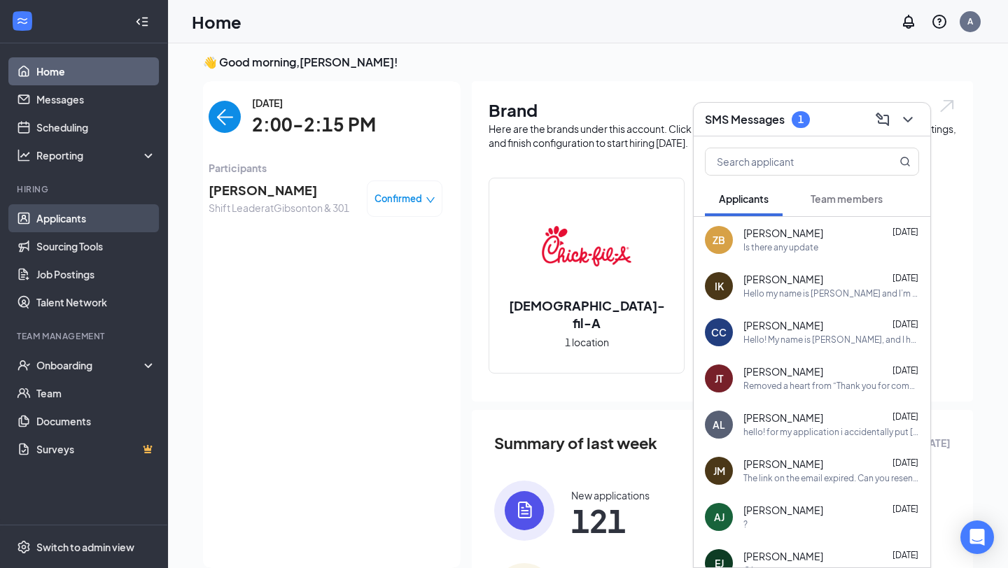
click at [71, 219] on link "Applicants" at bounding box center [96, 218] width 120 height 28
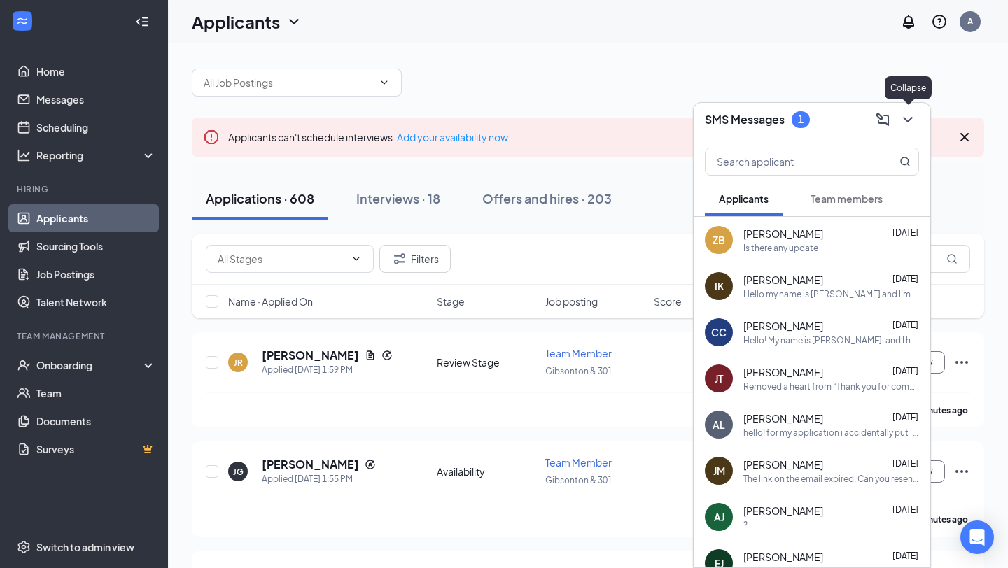
click at [911, 114] on icon "ChevronDown" at bounding box center [907, 119] width 17 height 17
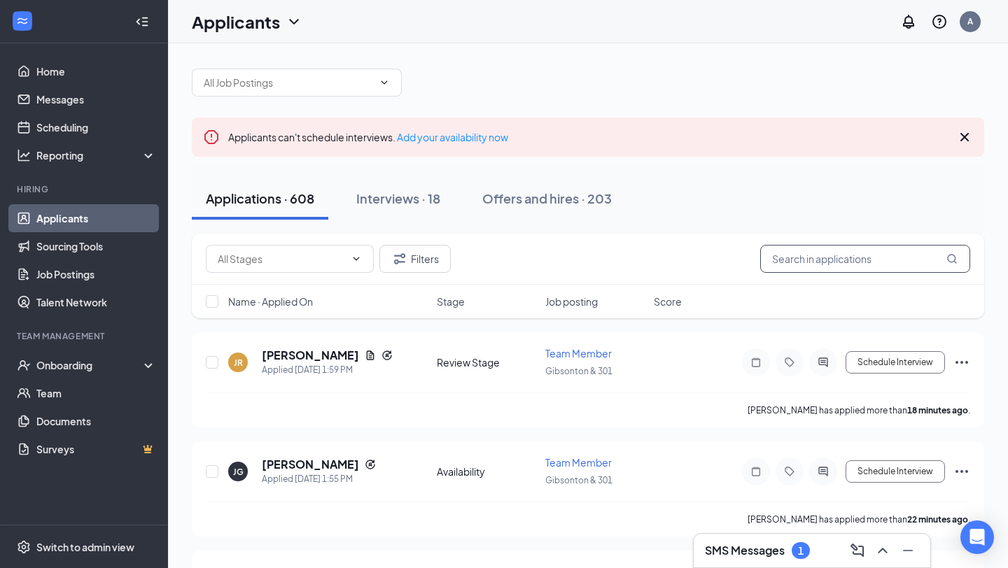
click at [838, 267] on input "text" at bounding box center [865, 259] width 210 height 28
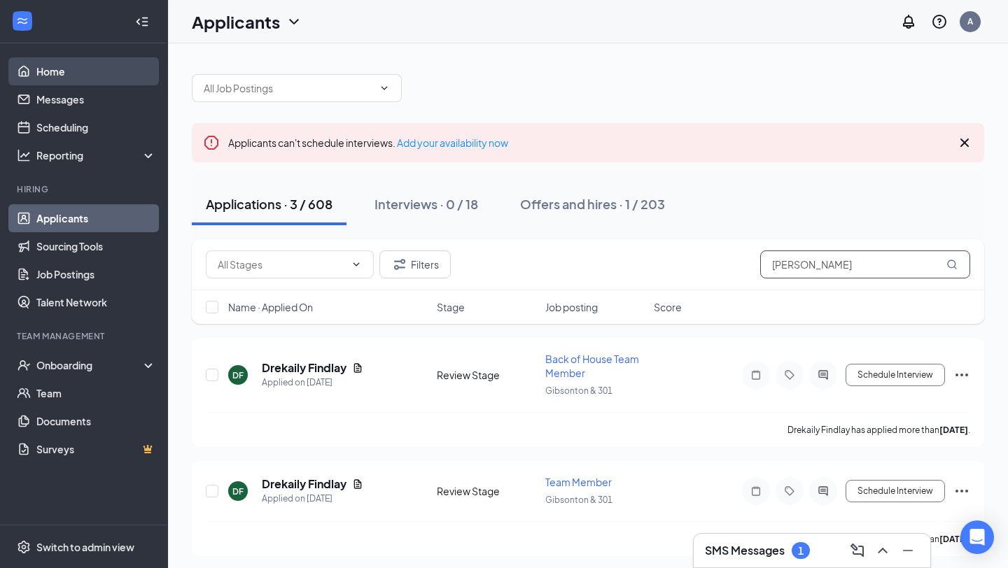
type input "[PERSON_NAME]"
click at [71, 74] on link "Home" at bounding box center [96, 71] width 120 height 28
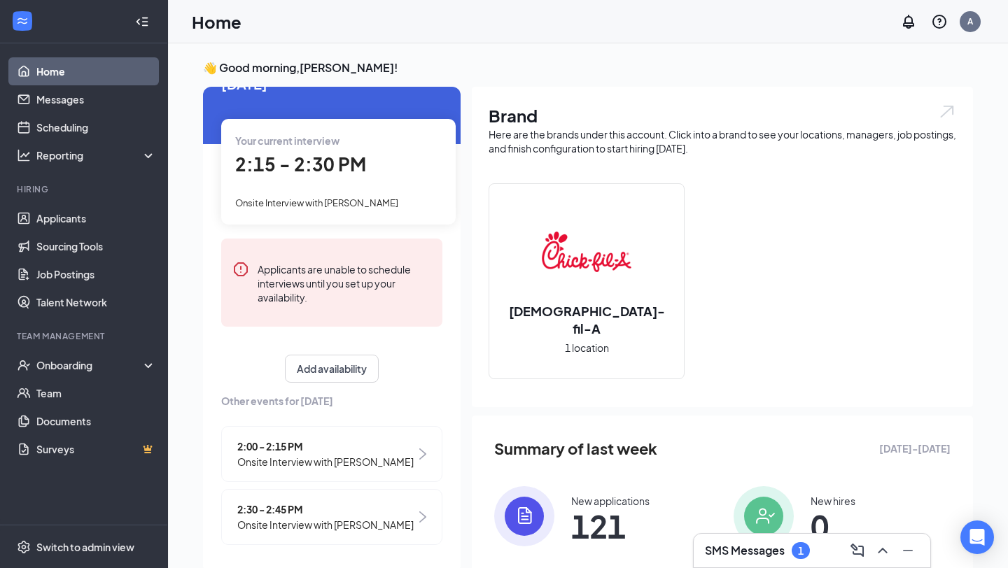
scroll to position [29, 0]
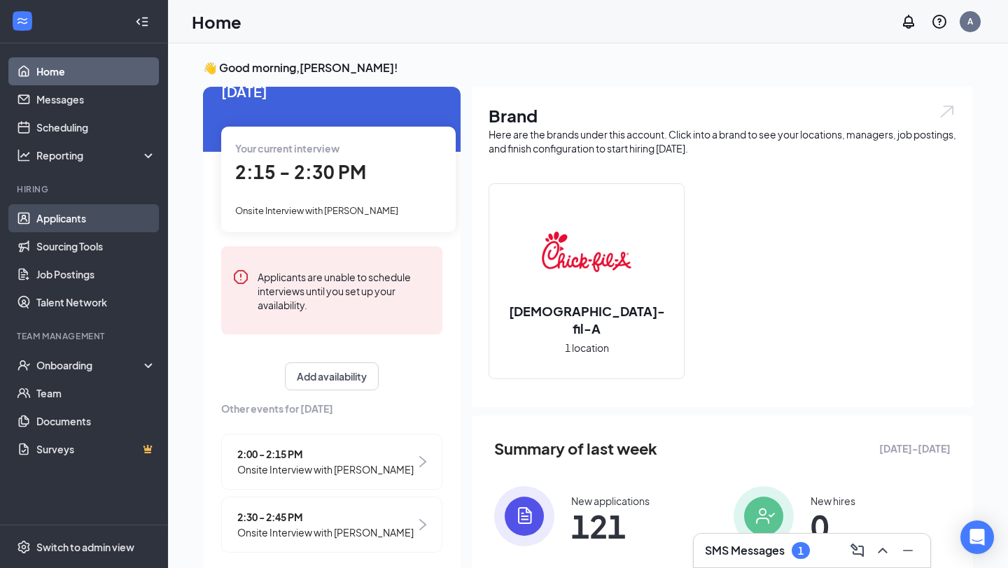
click at [82, 219] on link "Applicants" at bounding box center [96, 218] width 120 height 28
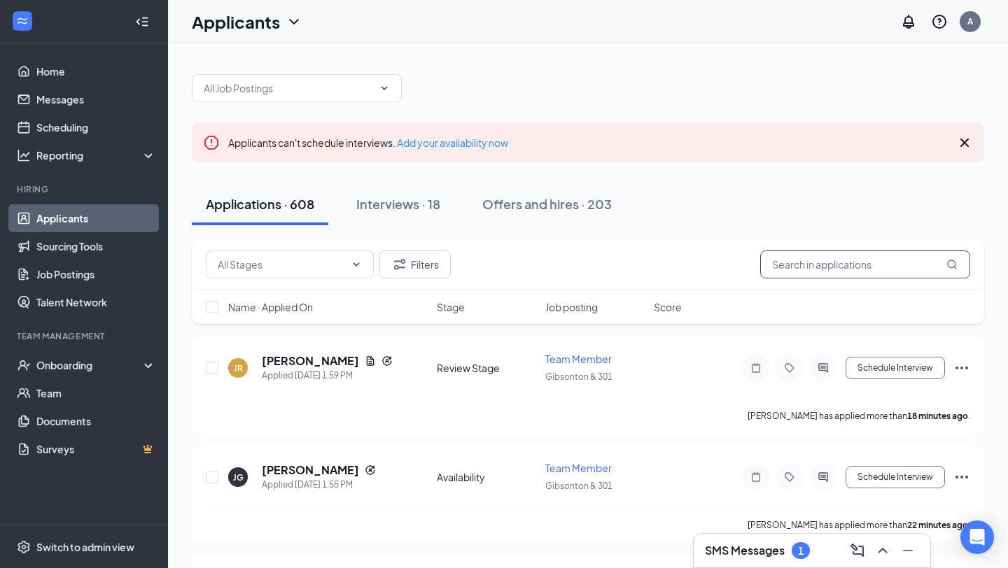
click at [829, 264] on input "text" at bounding box center [865, 265] width 210 height 28
click at [514, 201] on div "Offers and hires · 203" at bounding box center [546, 203] width 129 height 17
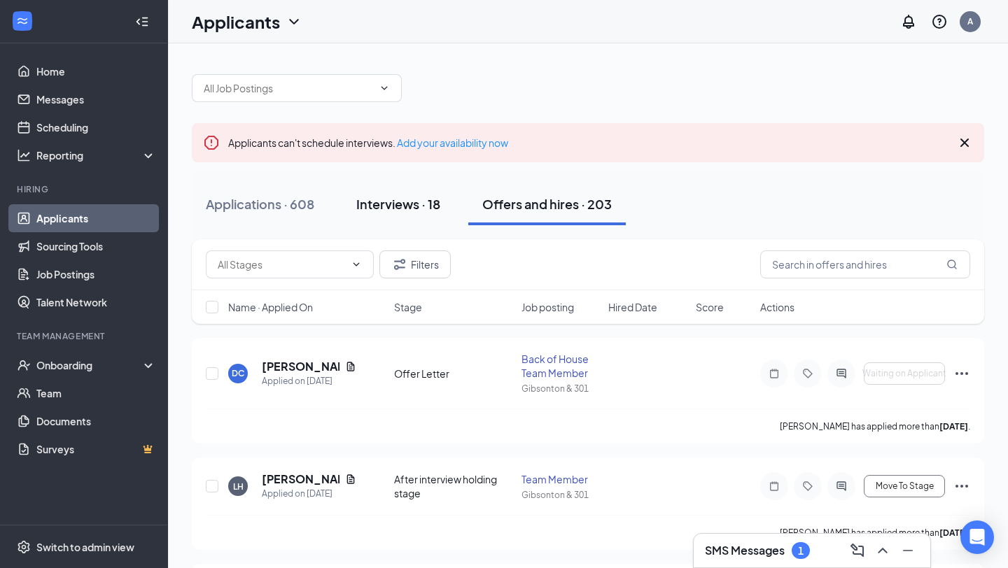
click at [416, 208] on div "Interviews · 18" at bounding box center [398, 203] width 84 height 17
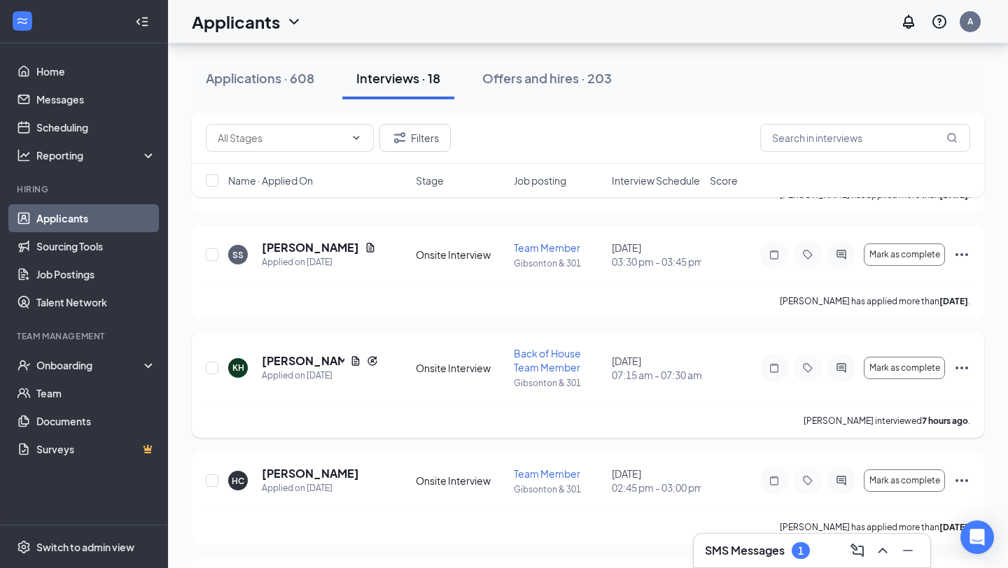
scroll to position [220, 0]
click at [841, 370] on icon "ActiveChat" at bounding box center [841, 366] width 17 height 11
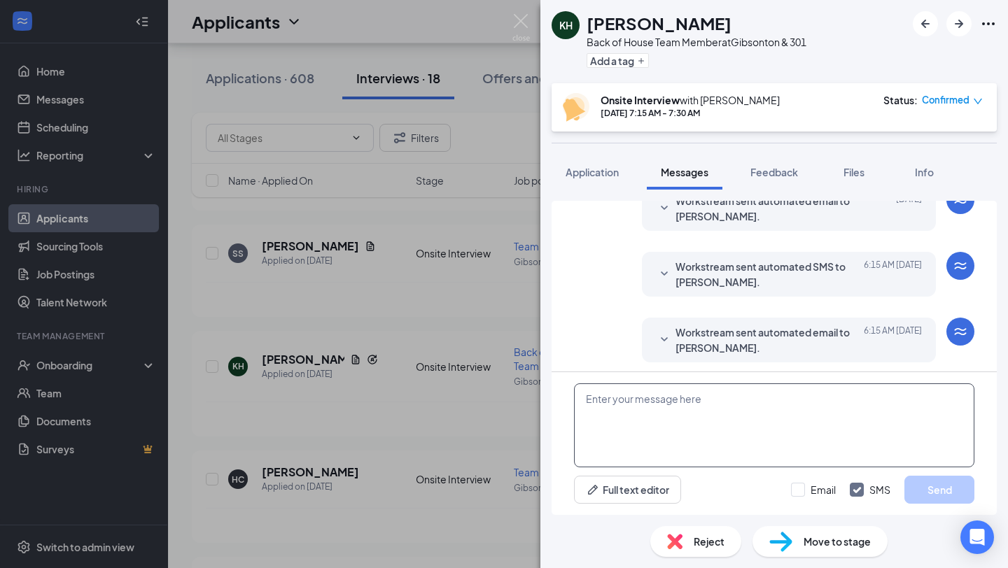
scroll to position [482, 0]
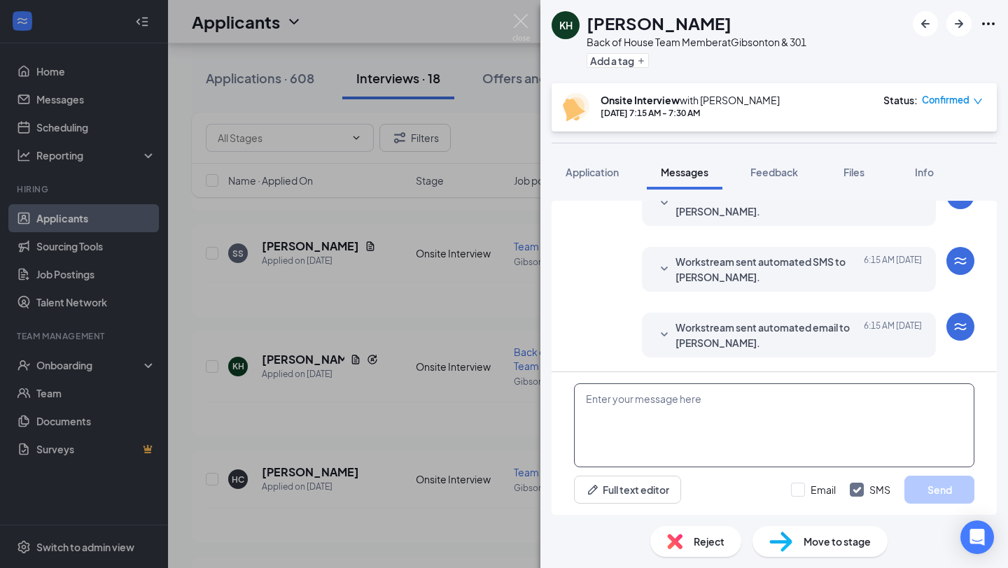
click at [642, 404] on textarea at bounding box center [774, 426] width 400 height 84
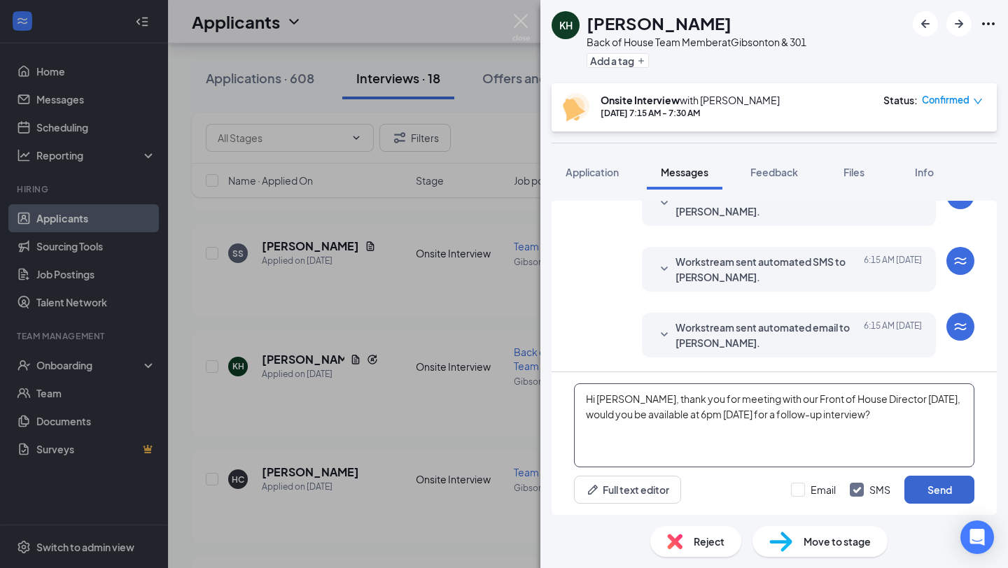
type textarea "Hi [PERSON_NAME], thank you for meeting with our Front of House Director [DATE]…"
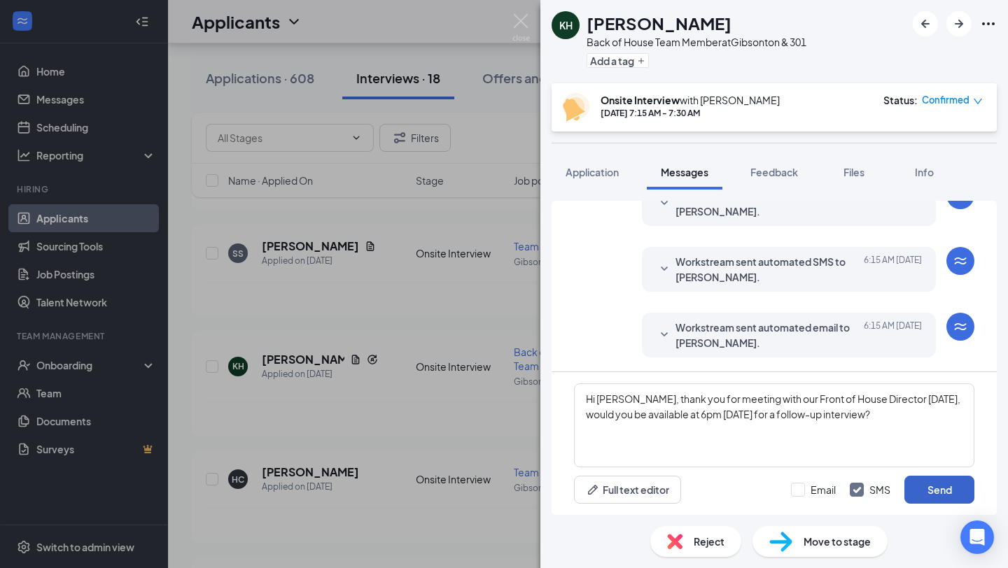
click at [940, 489] on button "Send" at bounding box center [939, 490] width 70 height 28
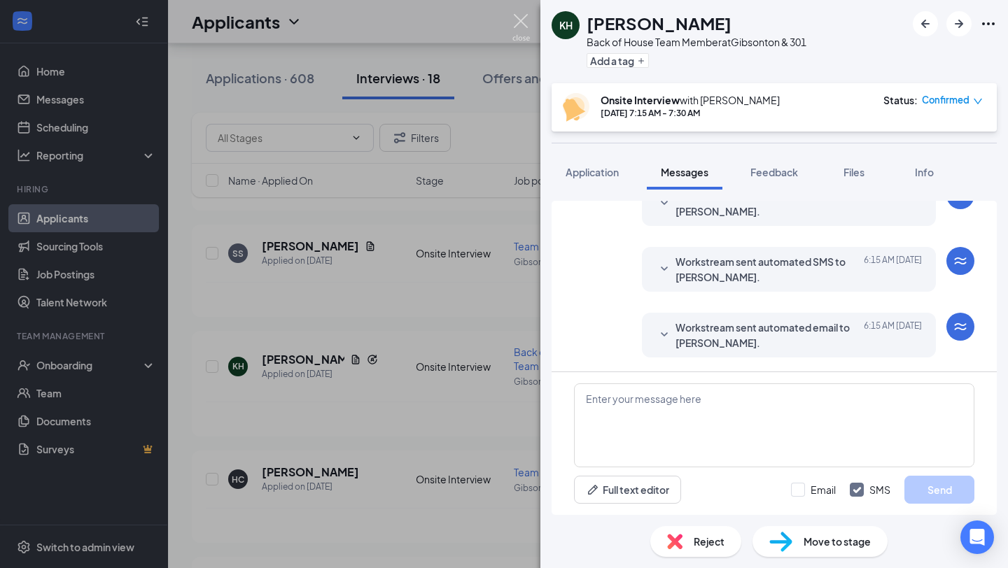
scroll to position [563, 0]
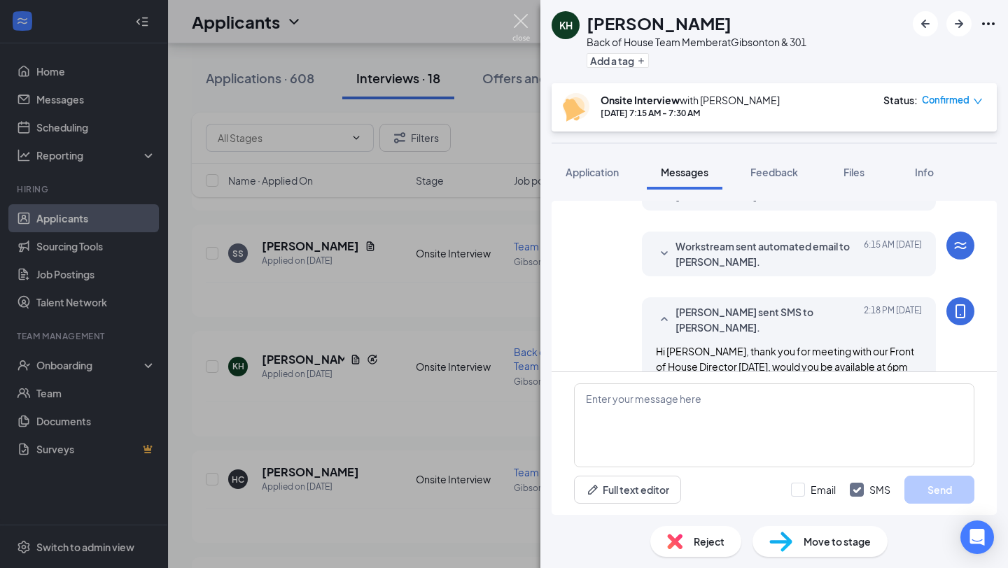
click at [520, 20] on img at bounding box center [520, 27] width 17 height 27
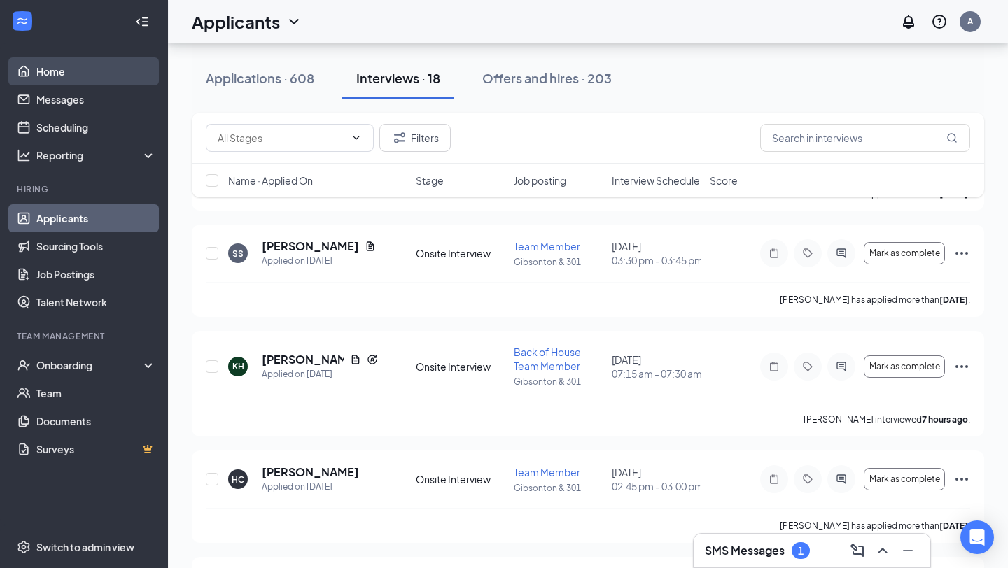
click at [73, 72] on link "Home" at bounding box center [96, 71] width 120 height 28
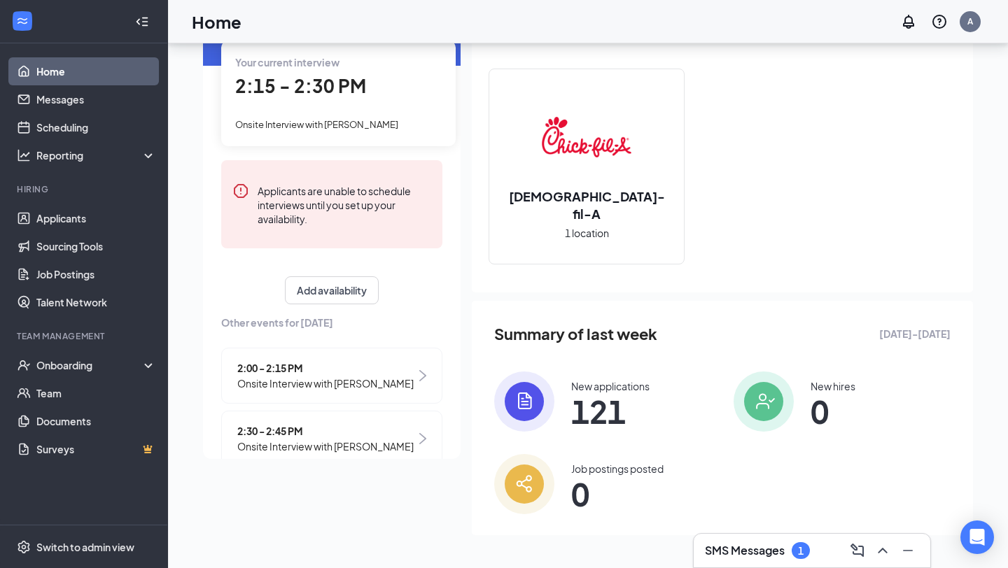
click at [343, 104] on div "Your current interview 2:15 - 2:30 PM Onsite Interview with [PERSON_NAME]" at bounding box center [338, 93] width 234 height 105
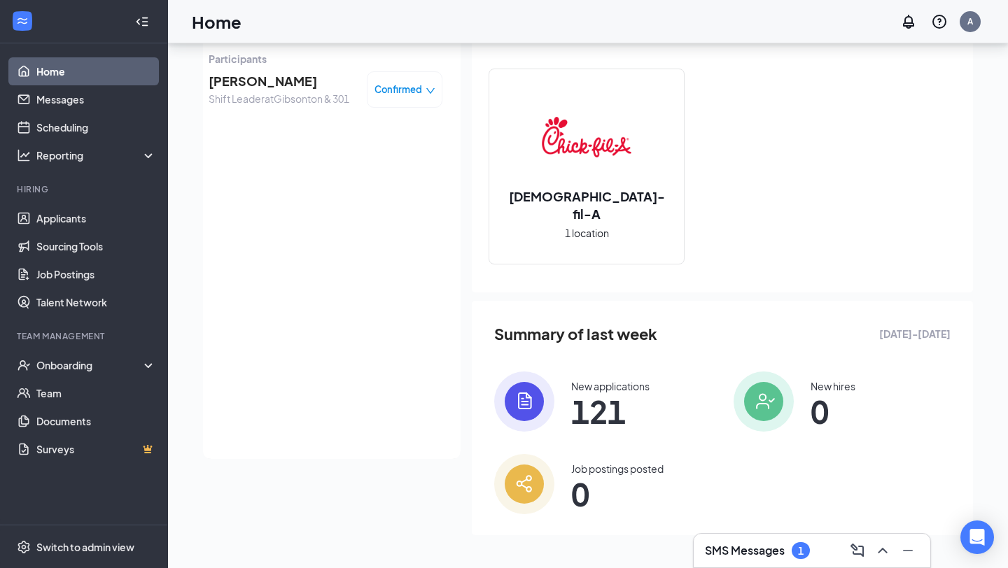
scroll to position [87, 0]
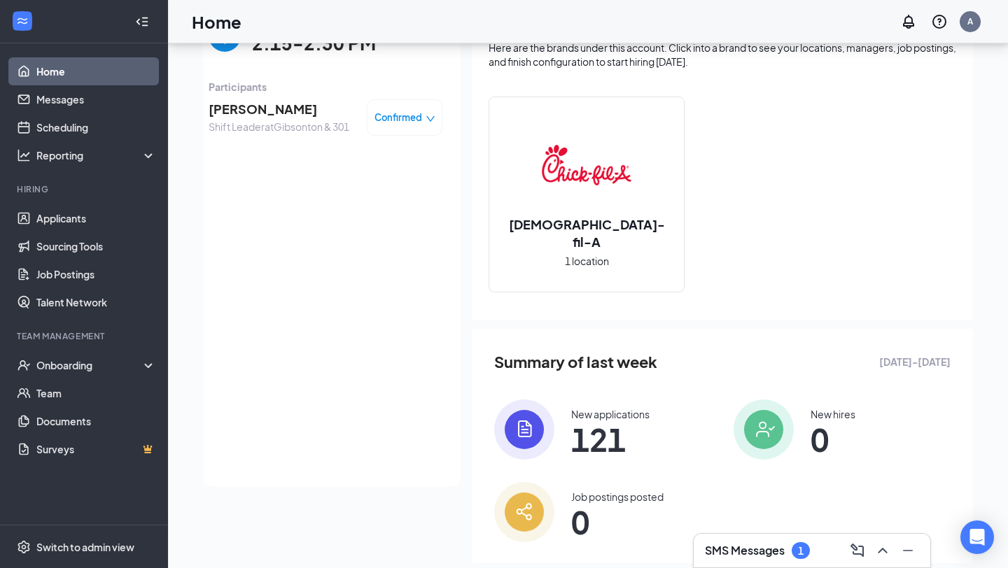
click at [244, 117] on span "[PERSON_NAME]" at bounding box center [279, 109] width 141 height 20
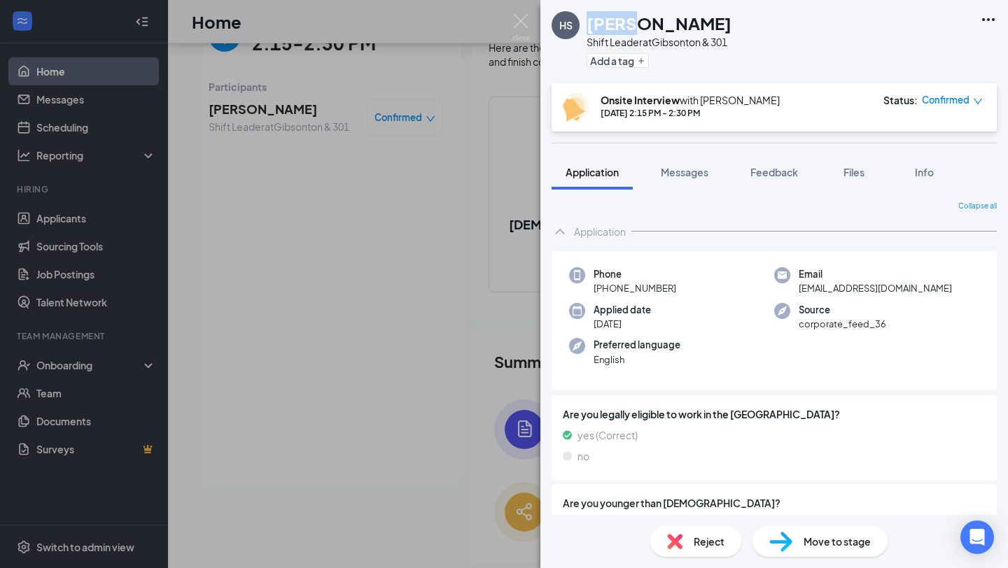
drag, startPoint x: 584, startPoint y: 23, endPoint x: 626, endPoint y: 26, distance: 41.4
click at [624, 28] on div "HS [PERSON_NAME] Shift Leader at [GEOGRAPHIC_DATA] & 301 Add a tag" at bounding box center [642, 41] width 180 height 61
click at [649, 21] on h1 "[PERSON_NAME]" at bounding box center [659, 23] width 145 height 24
drag, startPoint x: 590, startPoint y: 20, endPoint x: 638, endPoint y: 21, distance: 47.6
click at [638, 21] on h1 "[PERSON_NAME]" at bounding box center [659, 23] width 145 height 24
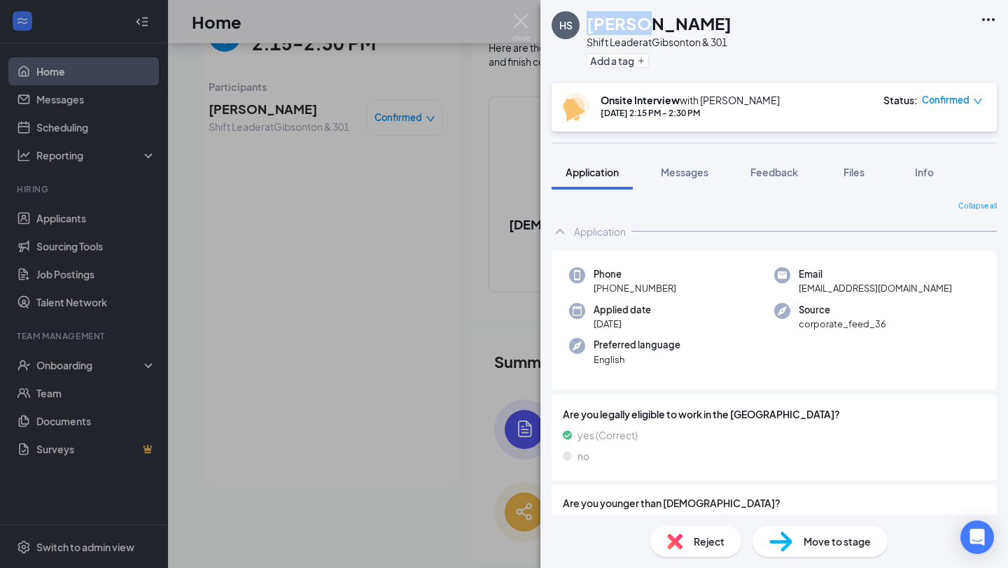
drag, startPoint x: 588, startPoint y: 20, endPoint x: 712, endPoint y: 26, distance: 124.0
click at [712, 26] on div "[PERSON_NAME]" at bounding box center [659, 23] width 145 height 24
copy h1 "[PERSON_NAME]"
